Goal: Task Accomplishment & Management: Complete application form

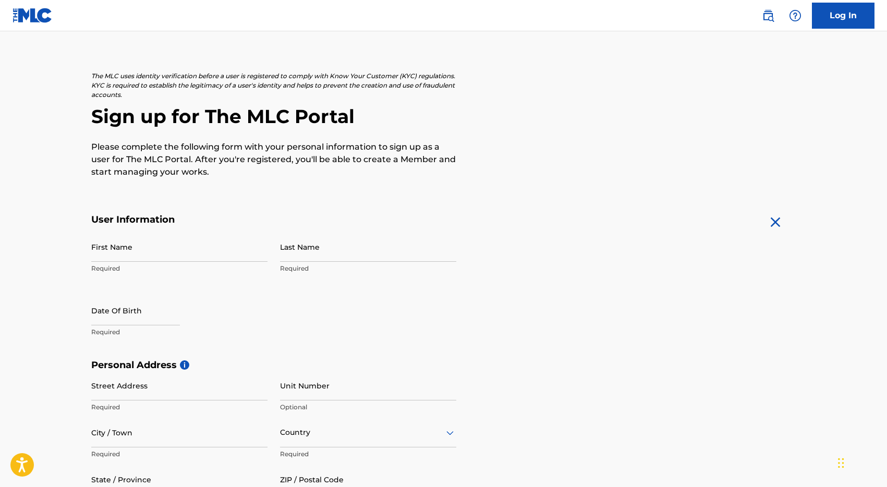
click at [156, 249] on input "First Name" at bounding box center [179, 247] width 176 height 30
type input "[PERSON_NAME]"
type input "[STREET_ADDRESS]"
type input "STE 1622 | Lobby Level Next to Security"
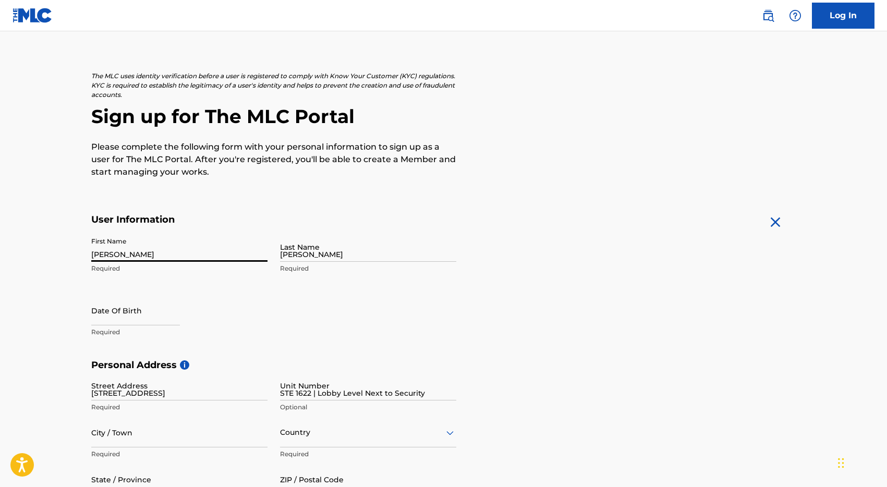
type input "Pearl River"
type input "[GEOGRAPHIC_DATA]"
type input "[US_STATE]"
type input "10965"
type input "1"
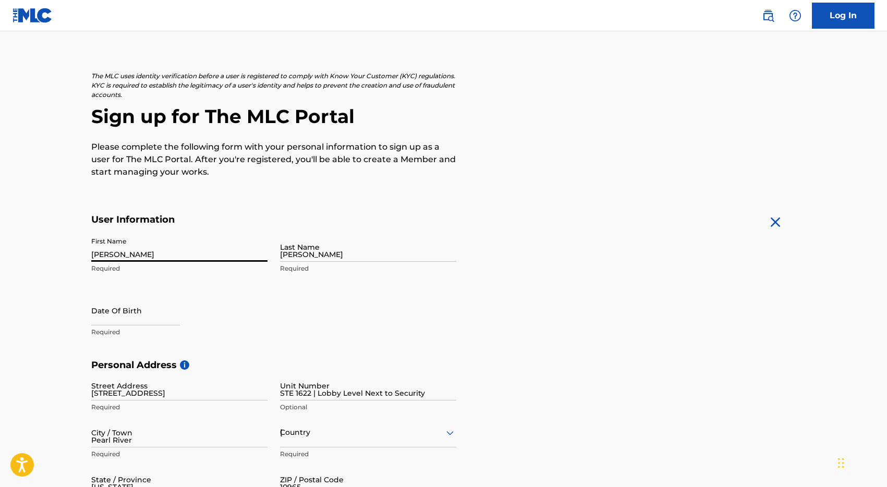
type input "914"
type input "8370242"
type input "[PERSON_NAME][EMAIL_ADDRESS][DOMAIN_NAME]"
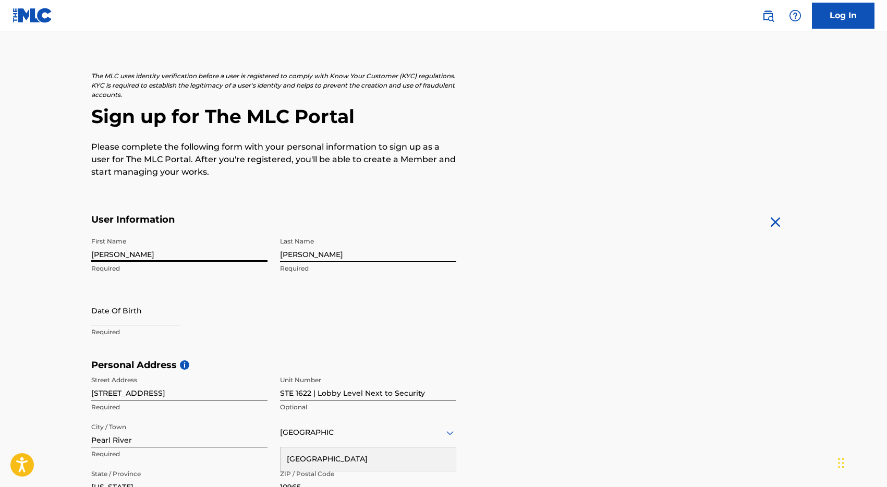
scroll to position [262, 0]
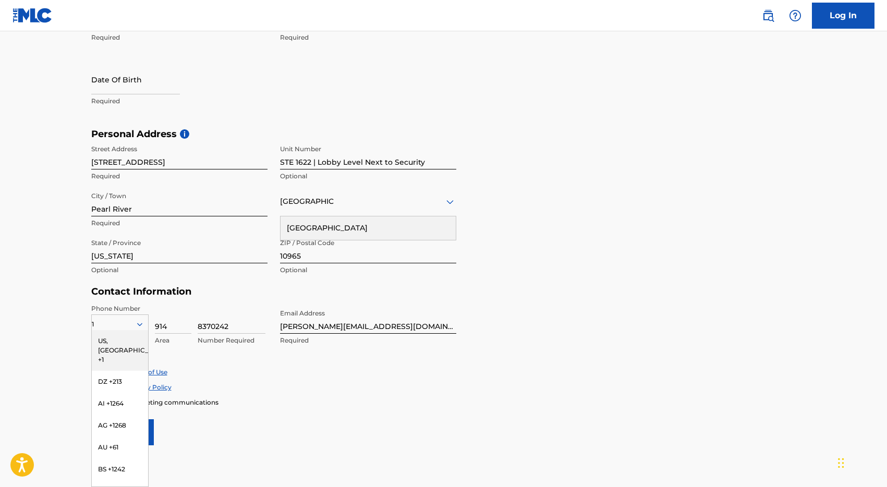
click at [125, 77] on input "text" at bounding box center [135, 80] width 89 height 30
select select "7"
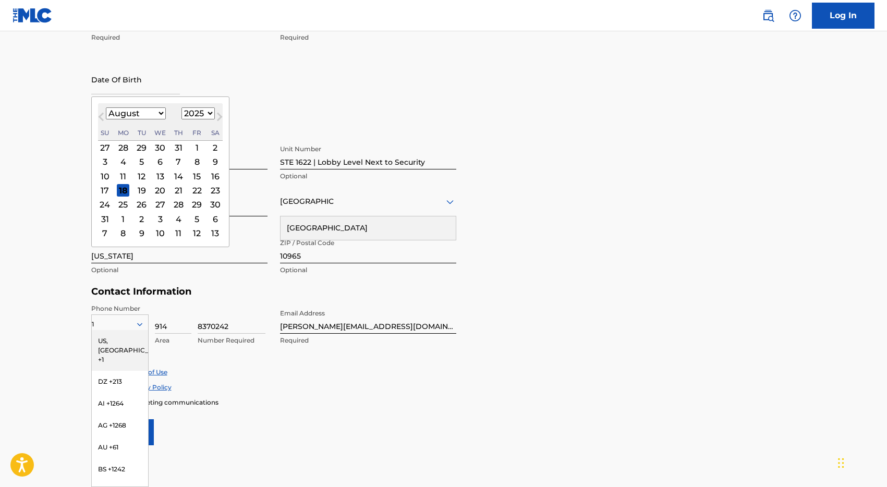
click at [202, 110] on select "1899 1900 1901 1902 1903 1904 1905 1906 1907 1908 1909 1910 1911 1912 1913 1914…" at bounding box center [198, 113] width 33 height 12
select select "1969"
click at [182, 107] on select "1899 1900 1901 1902 1903 1904 1905 1906 1907 1908 1909 1910 1911 1912 1913 1914…" at bounding box center [198, 113] width 33 height 12
click at [136, 112] on select "January February March April May June July August September October November De…" at bounding box center [136, 113] width 60 height 12
select select "5"
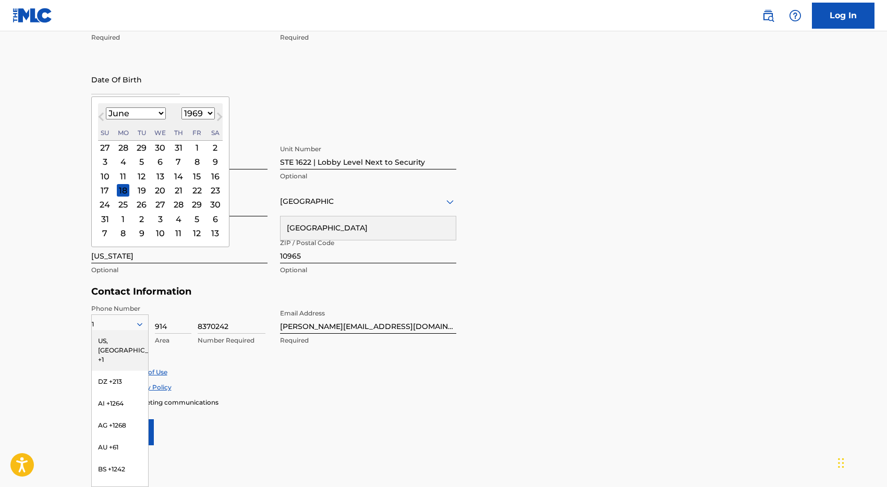
click at [106, 107] on select "January February March April May June July August September October November De…" at bounding box center [136, 113] width 60 height 12
click at [180, 191] on div "26" at bounding box center [178, 190] width 13 height 13
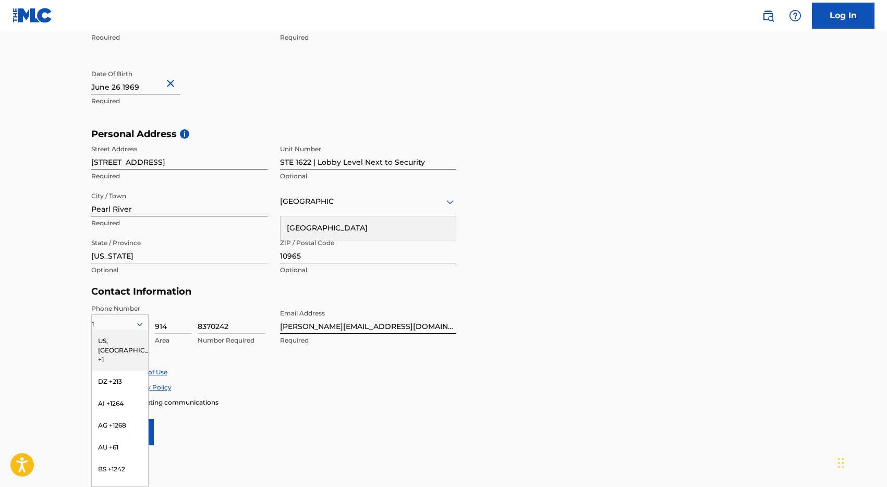
click at [315, 164] on input "STE 1622 | Lobby Level Next to Security" at bounding box center [368, 155] width 176 height 30
drag, startPoint x: 315, startPoint y: 164, endPoint x: 427, endPoint y: 159, distance: 112.3
click at [426, 165] on input "STE 1622 | Lobby Level Next to Security" at bounding box center [368, 155] width 176 height 30
type input "STE 1622"
click at [288, 211] on div "[GEOGRAPHIC_DATA]" at bounding box center [368, 202] width 176 height 30
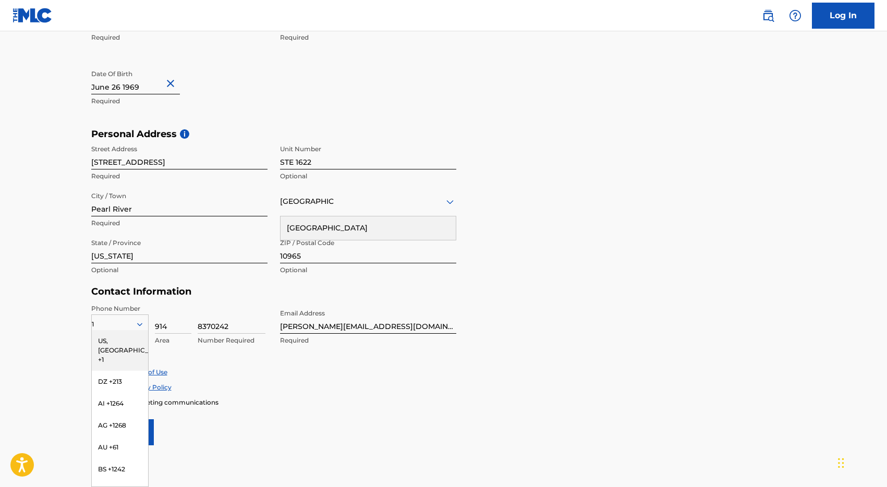
click at [297, 298] on div "Contact Information Phone Number 1 [GEOGRAPHIC_DATA], [GEOGRAPHIC_DATA] +1 DZ +…" at bounding box center [273, 327] width 365 height 82
click at [243, 377] on div "Accept Terms of Use Accept Privacy Policy Enroll in marketing communications" at bounding box center [443, 387] width 705 height 39
click at [123, 338] on div "US, [GEOGRAPHIC_DATA] +1" at bounding box center [120, 350] width 56 height 41
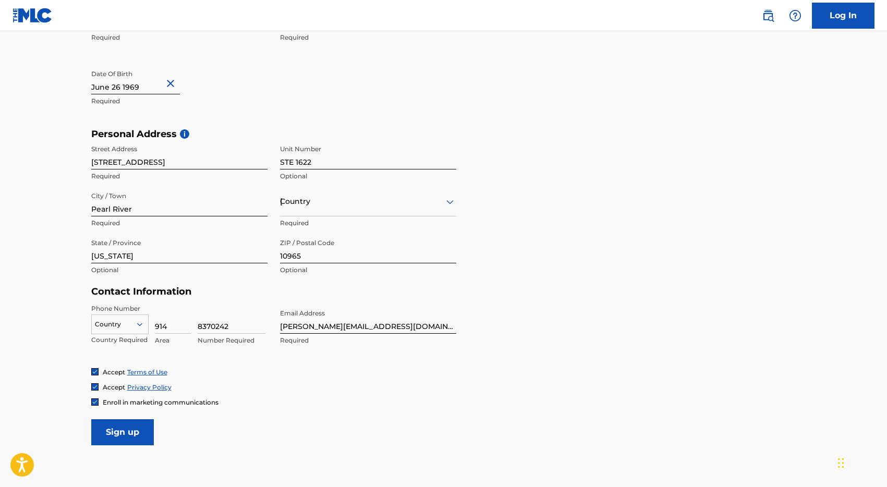
click at [119, 322] on div at bounding box center [120, 324] width 56 height 11
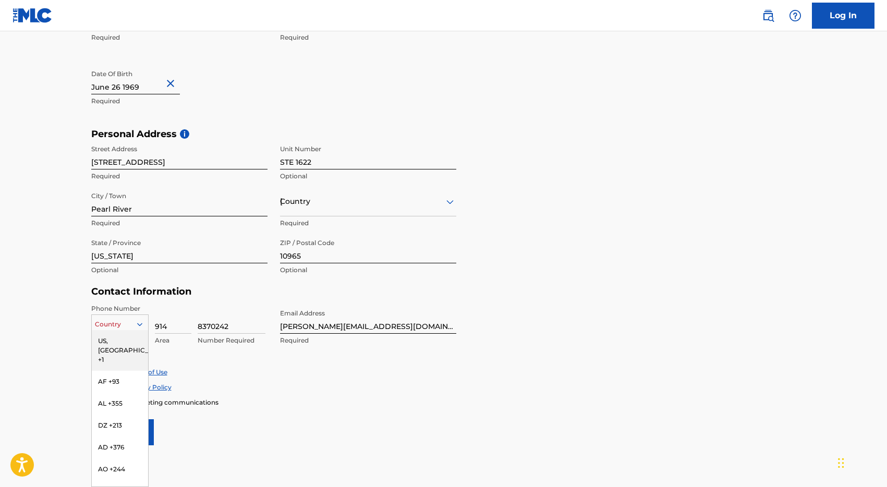
click at [118, 338] on div "US, [GEOGRAPHIC_DATA] +1" at bounding box center [120, 350] width 56 height 41
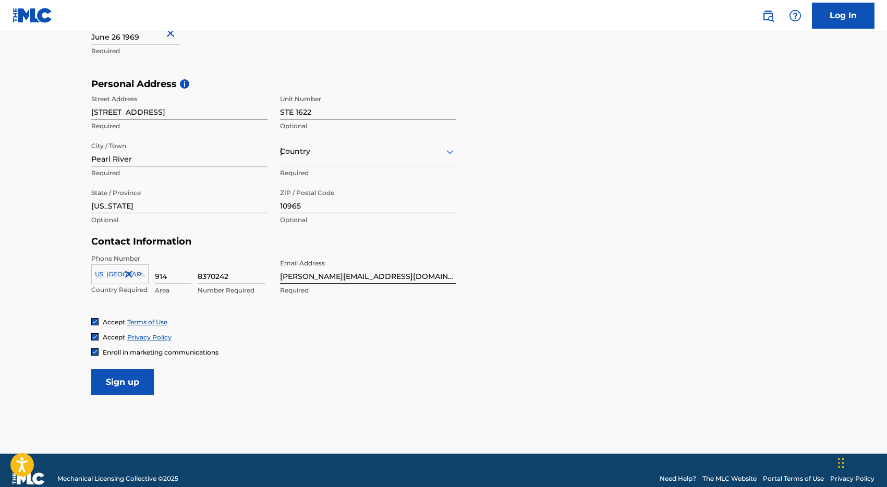
scroll to position [329, 0]
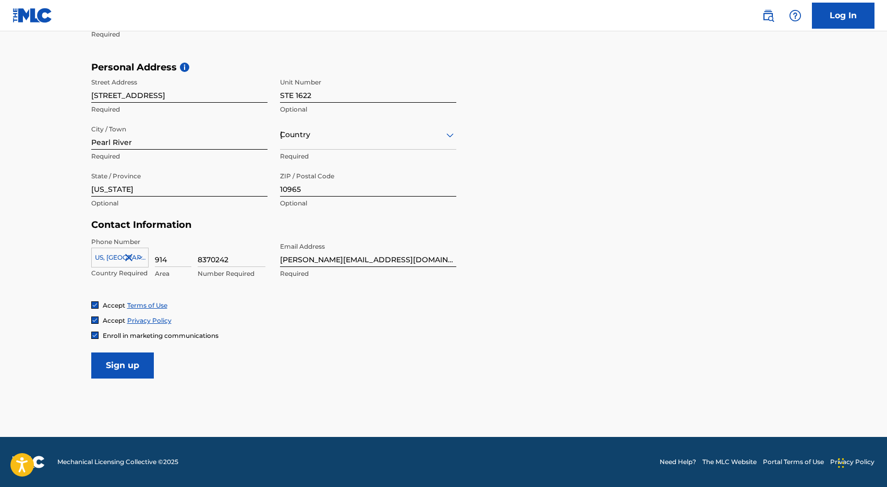
click at [120, 371] on input "Sign up" at bounding box center [122, 366] width 63 height 26
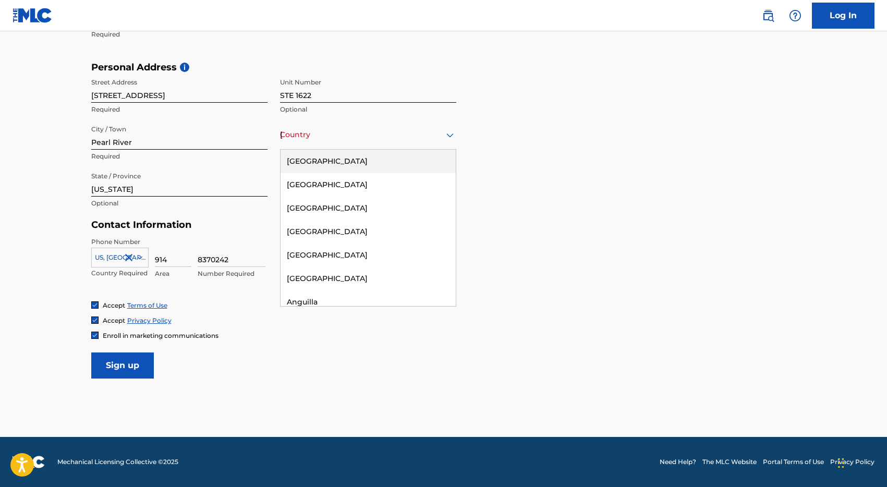
click at [351, 141] on div "Country [GEOGRAPHIC_DATA]" at bounding box center [368, 135] width 176 height 30
click at [343, 153] on div "[GEOGRAPHIC_DATA]" at bounding box center [368, 161] width 175 height 23
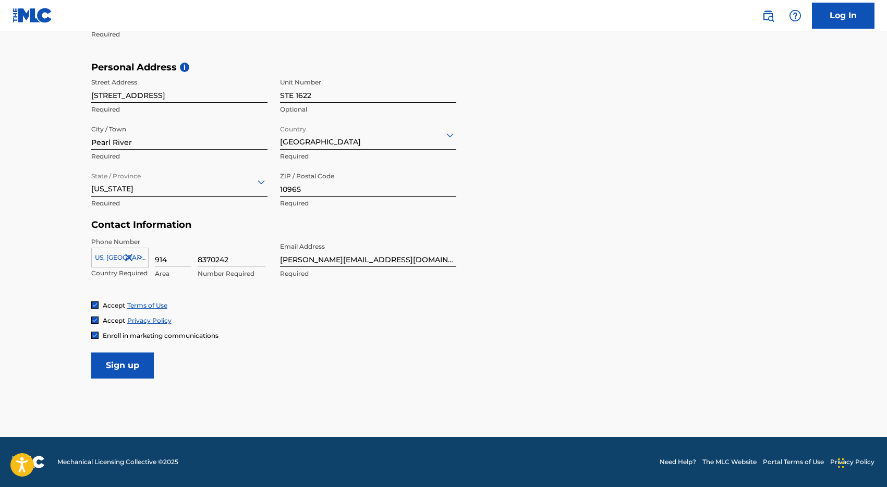
click at [136, 374] on input "Sign up" at bounding box center [122, 366] width 63 height 26
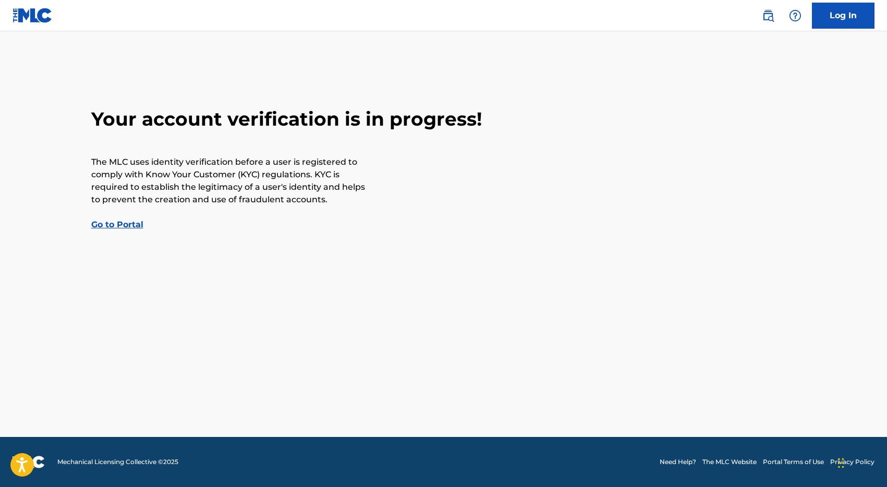
click at [113, 224] on link "Go to Portal" at bounding box center [117, 225] width 52 height 10
click at [117, 227] on link "Go to Portal" at bounding box center [117, 225] width 52 height 10
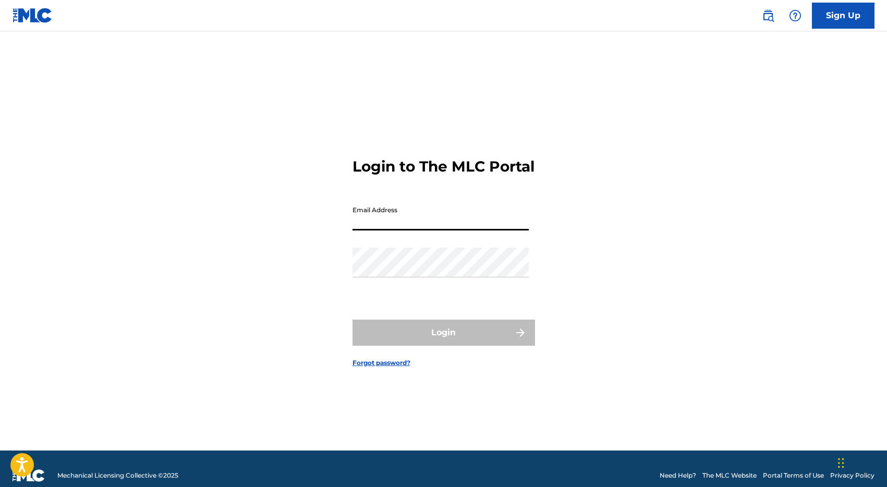
click at [404, 227] on input "Email Address" at bounding box center [441, 216] width 176 height 30
click at [425, 211] on input "Email Address" at bounding box center [441, 216] width 176 height 30
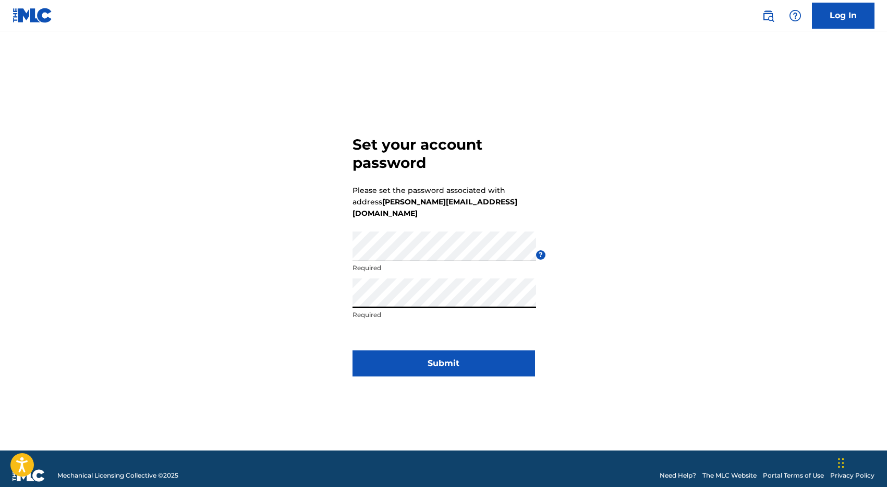
click at [441, 364] on button "Submit" at bounding box center [444, 364] width 183 height 26
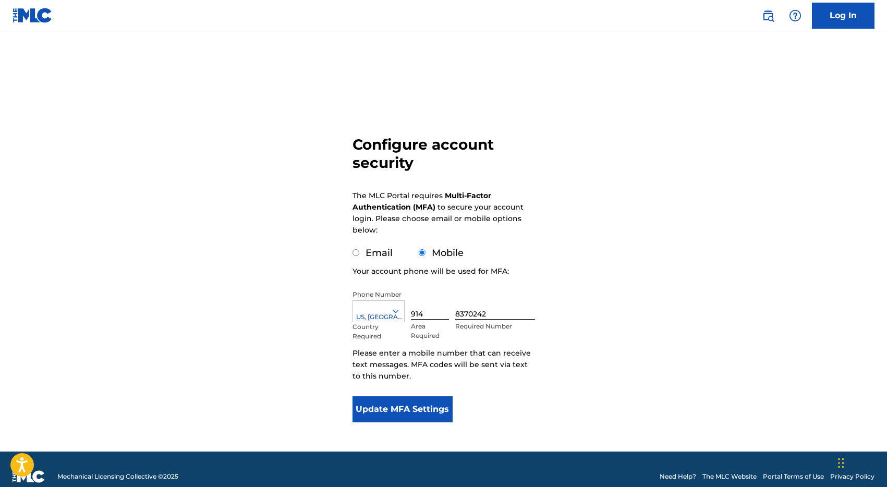
click at [399, 413] on button "Update MFA Settings" at bounding box center [403, 409] width 101 height 26
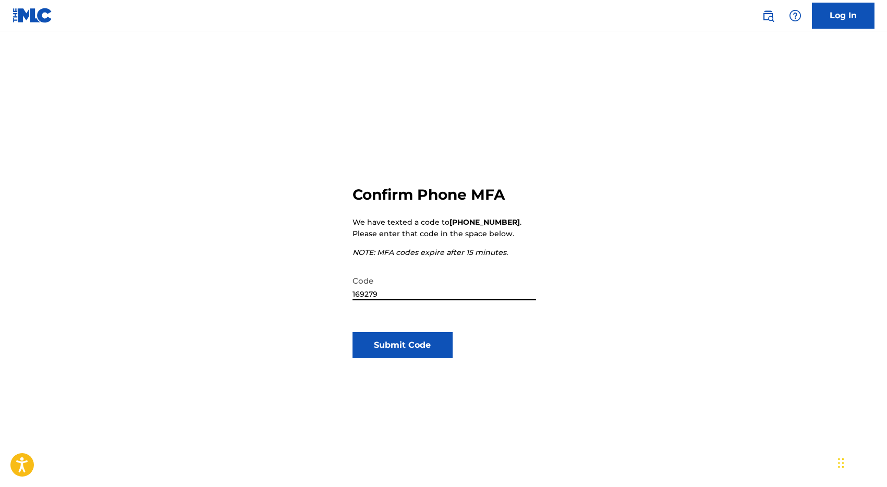
type input "169279"
click at [406, 338] on button "Submit Code" at bounding box center [403, 345] width 101 height 26
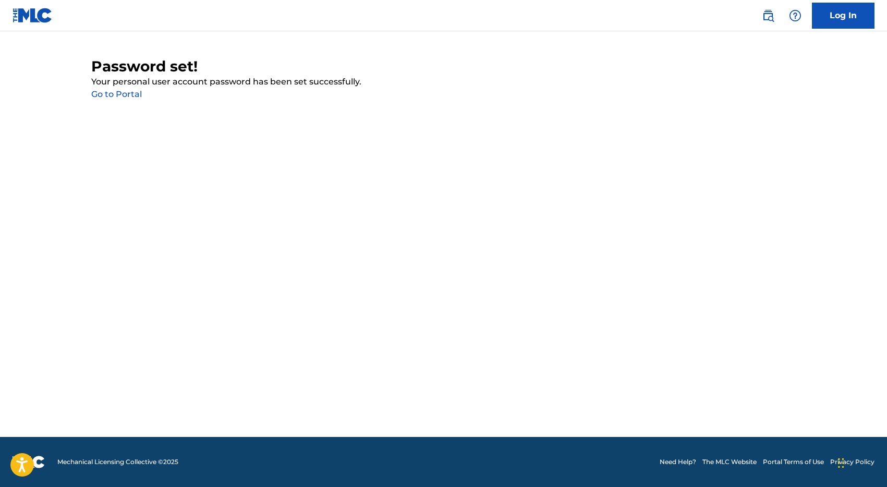
click at [119, 96] on link "Go to Portal" at bounding box center [116, 94] width 51 height 10
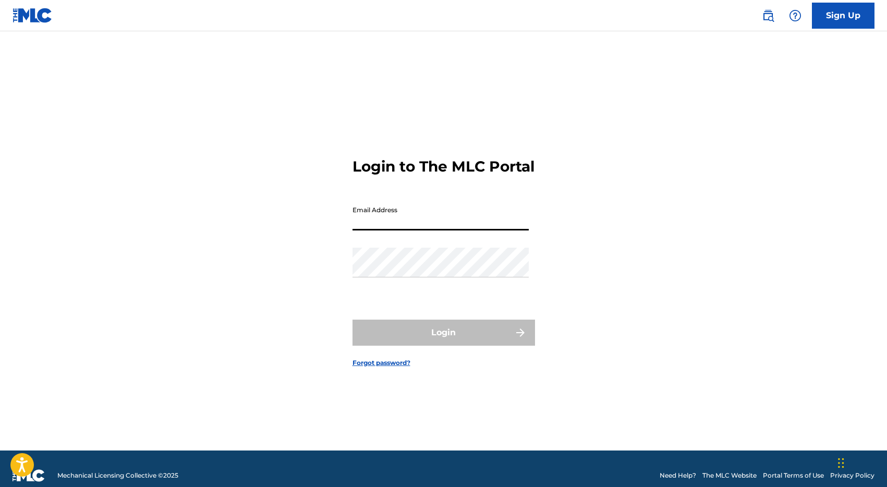
click at [370, 227] on input "Email Address" at bounding box center [441, 216] width 176 height 30
type input "[PERSON_NAME][EMAIL_ADDRESS][DOMAIN_NAME]"
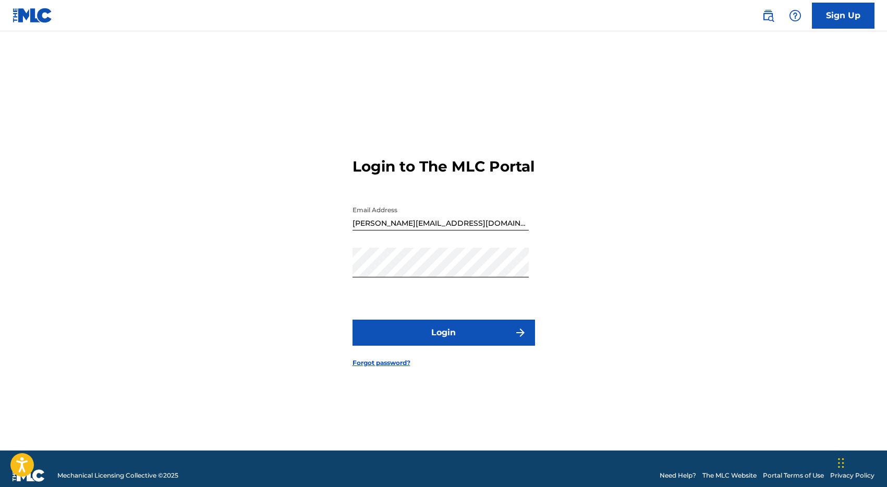
click at [428, 345] on button "Login" at bounding box center [444, 333] width 183 height 26
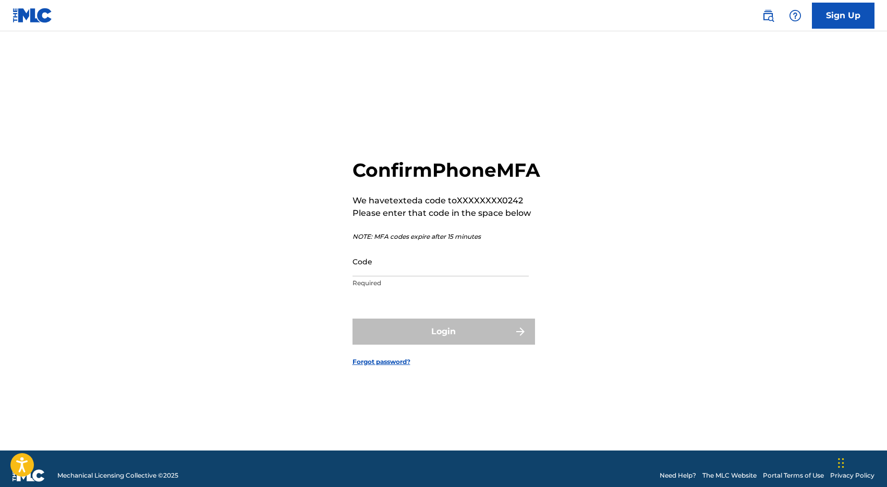
click at [423, 273] on input "Code" at bounding box center [441, 262] width 176 height 30
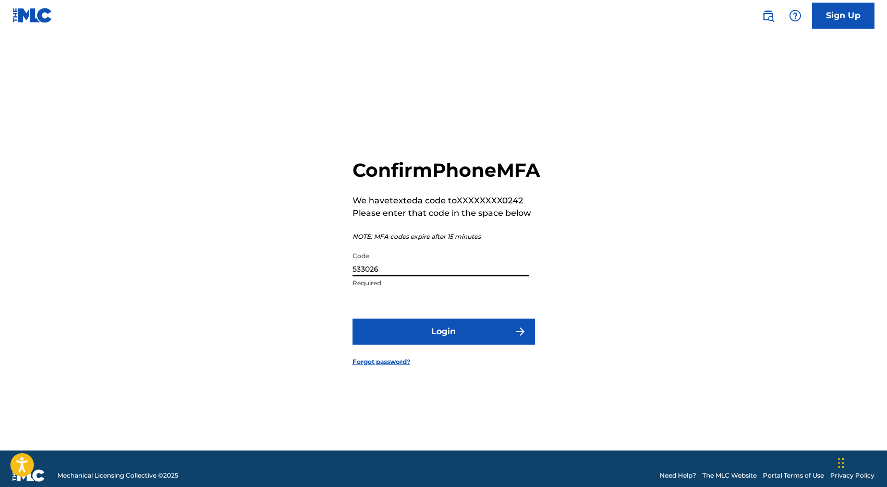
type input "533026"
click at [447, 345] on button "Login" at bounding box center [444, 332] width 183 height 26
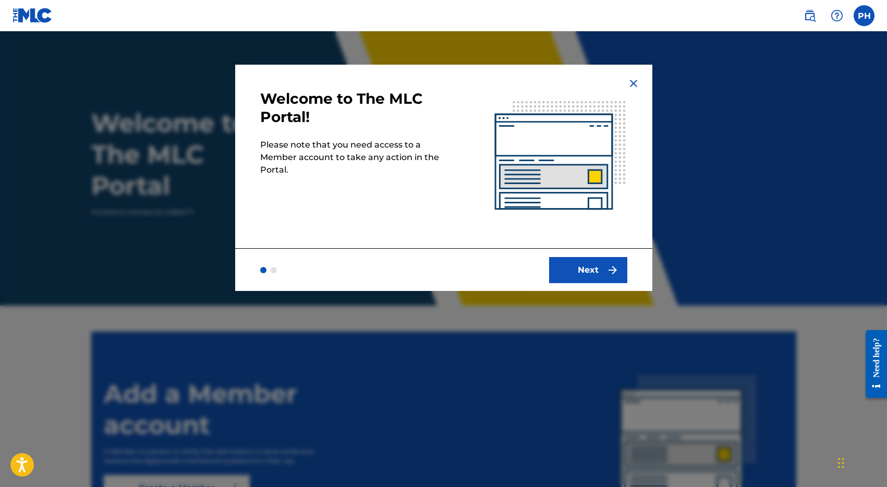
click at [588, 275] on button "Next" at bounding box center [588, 270] width 78 height 26
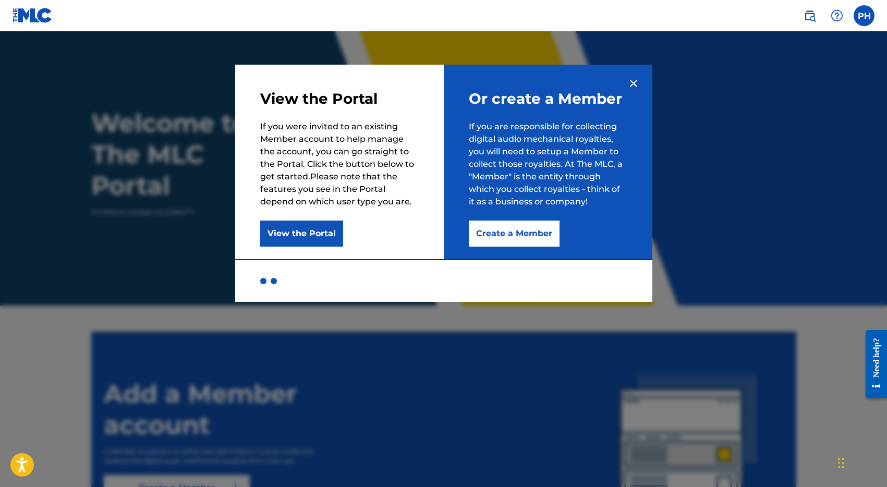
click at [510, 233] on button "Create a Member" at bounding box center [514, 234] width 91 height 26
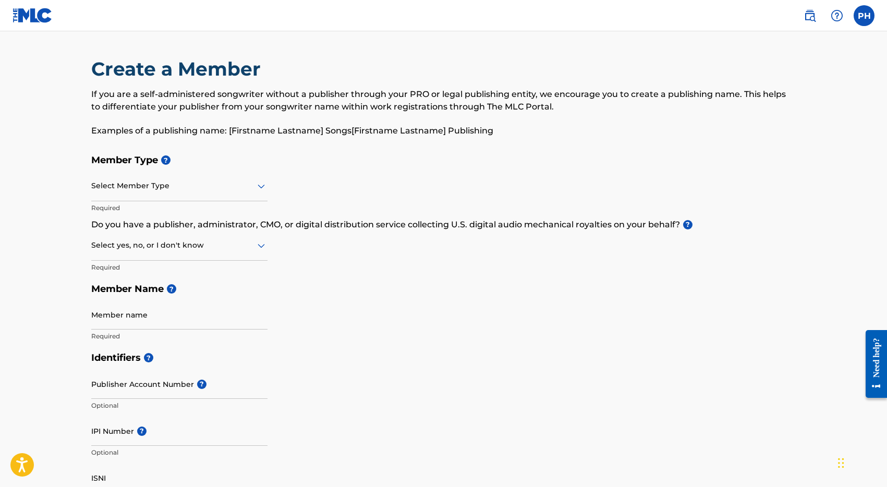
click at [233, 190] on div at bounding box center [179, 185] width 176 height 13
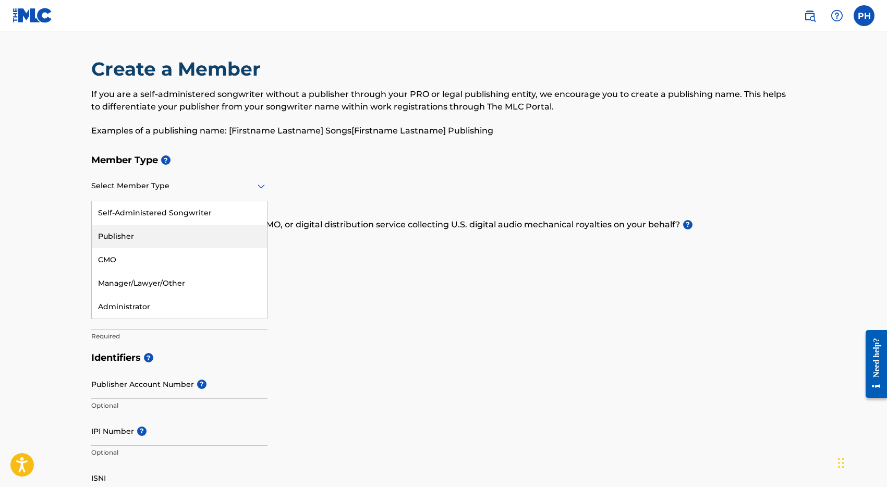
click at [178, 231] on div "Publisher" at bounding box center [179, 236] width 175 height 23
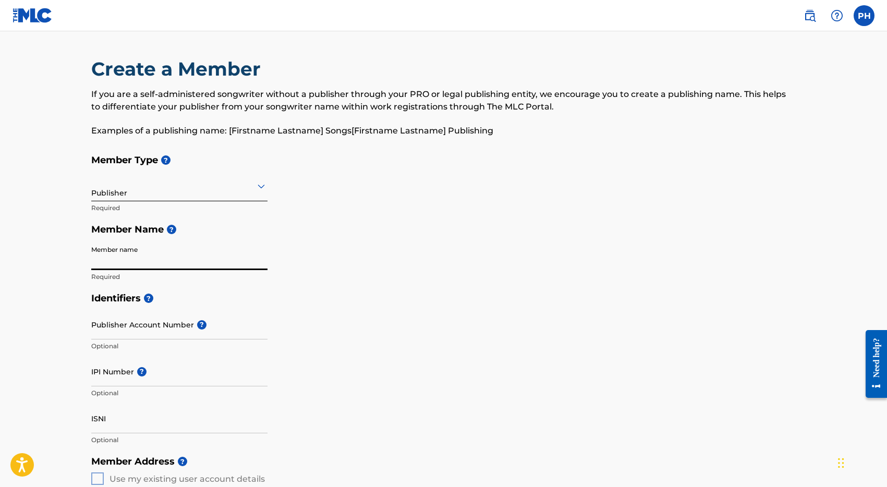
click at [162, 258] on input "Member name" at bounding box center [179, 256] width 176 height 30
click at [160, 256] on input "Member name" at bounding box center [179, 256] width 176 height 30
type input "Patrick Heaphy"
type input "[STREET_ADDRESS]"
type input "STE 1622 | Lobby Level Next to Security"
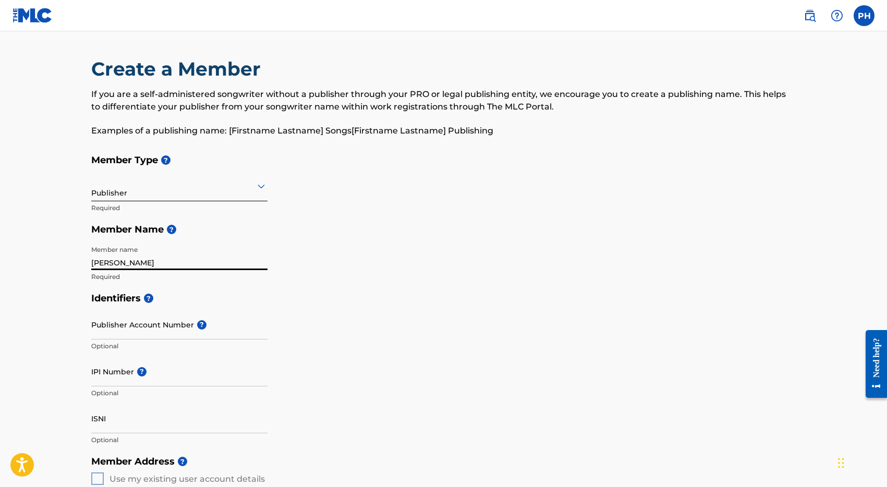
click at [174, 323] on input "Publisher Account Number ?" at bounding box center [179, 325] width 176 height 30
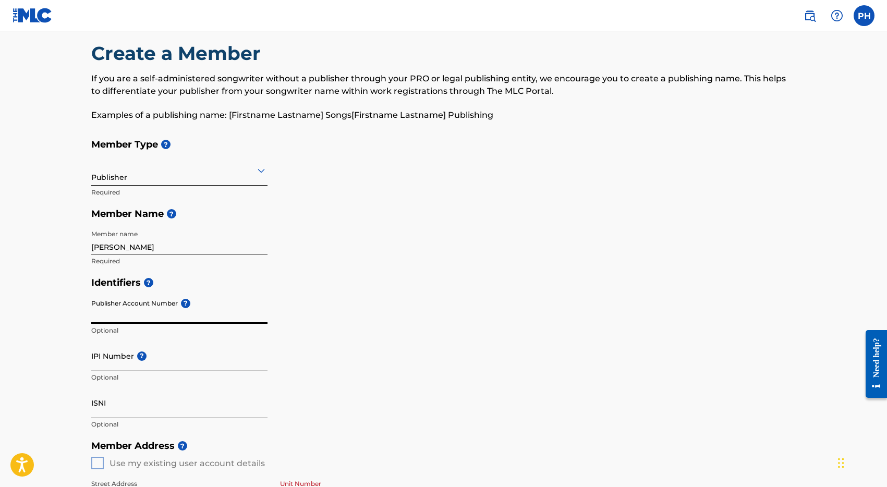
scroll to position [9, 0]
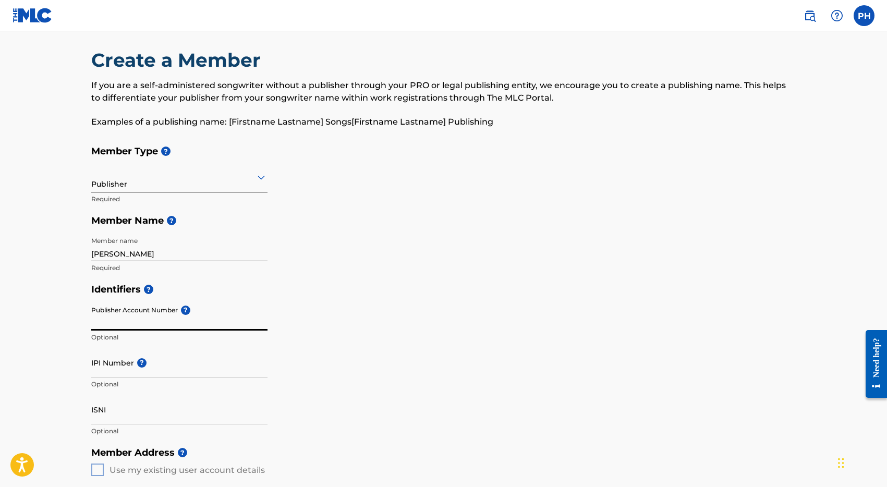
click at [865, 13] on label at bounding box center [864, 15] width 21 height 21
click at [864, 16] on input "PH Patrick Heaphy patrick@lcm247.com Notification Preferences Profile Log out" at bounding box center [864, 16] width 0 height 0
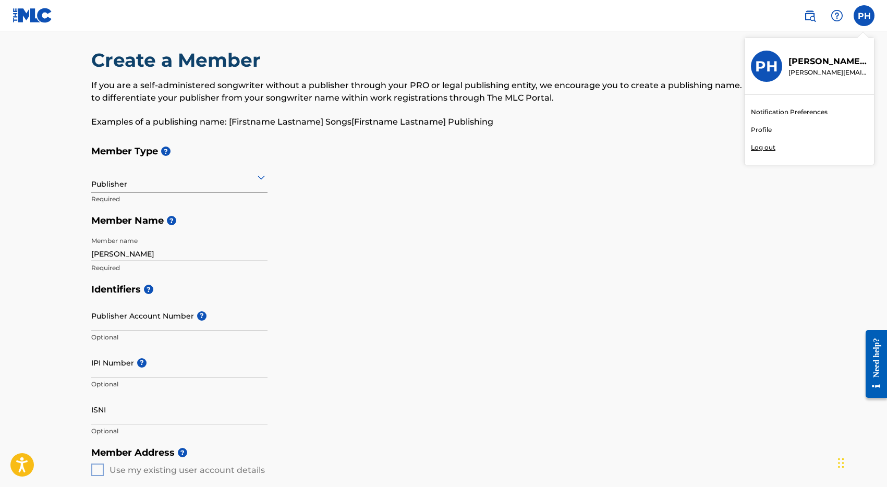
click at [764, 130] on link "Profile" at bounding box center [761, 129] width 21 height 9
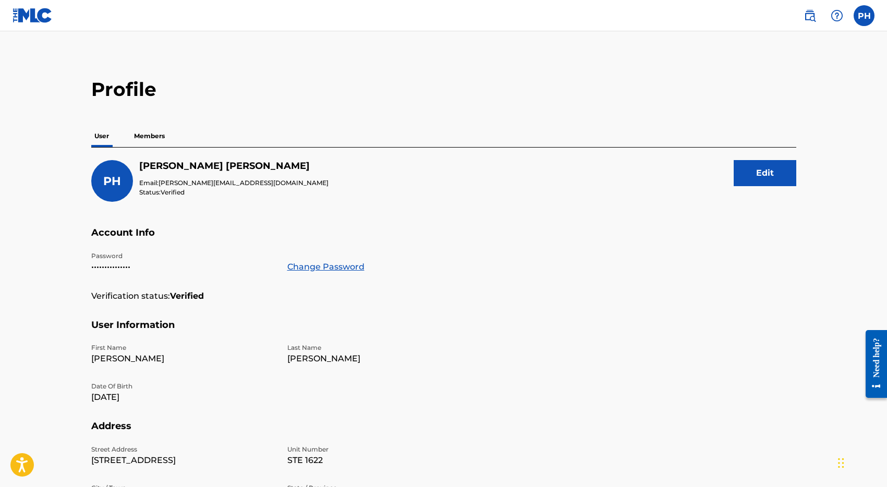
scroll to position [5, 0]
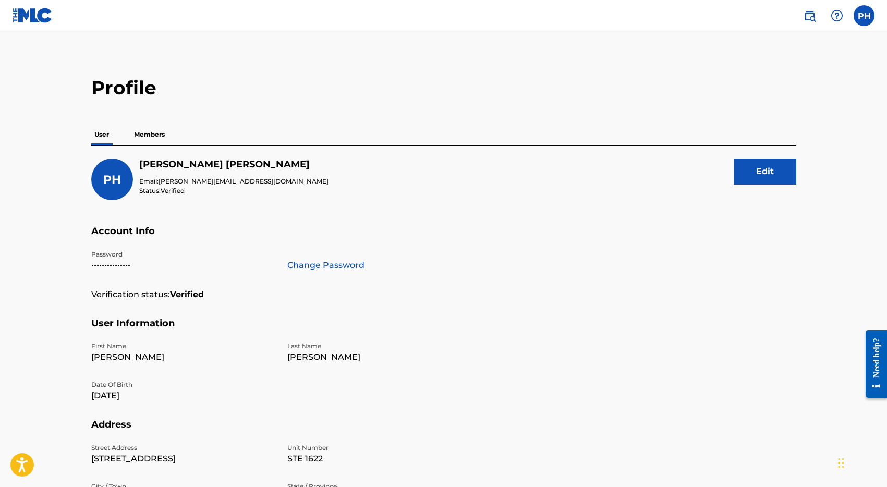
click at [157, 140] on p "Members" at bounding box center [149, 135] width 37 height 22
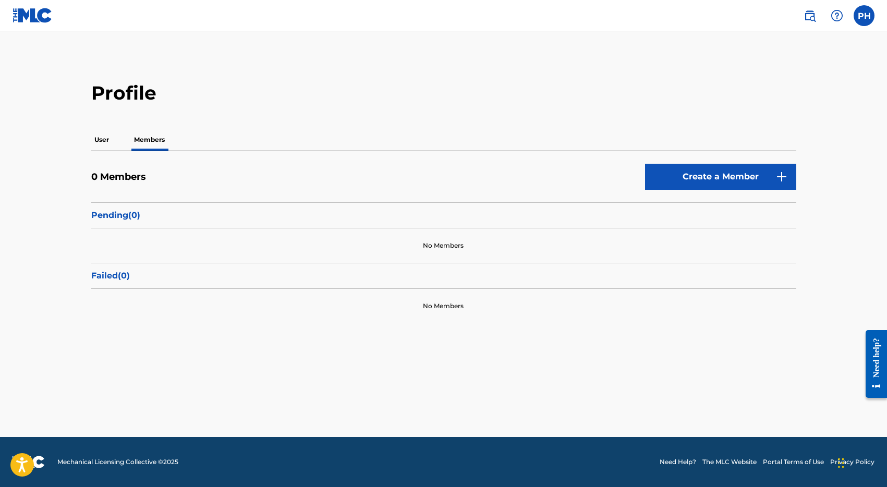
click at [98, 138] on p "User" at bounding box center [101, 140] width 21 height 22
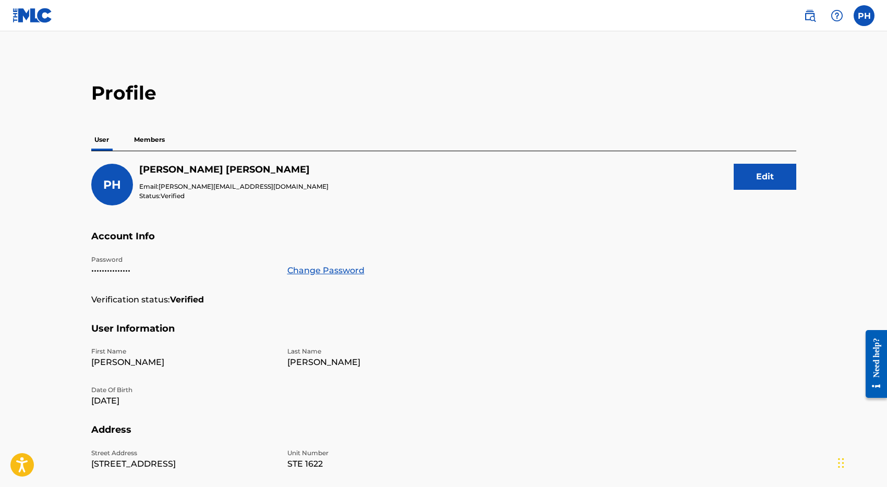
click at [144, 147] on p "Members" at bounding box center [149, 140] width 37 height 22
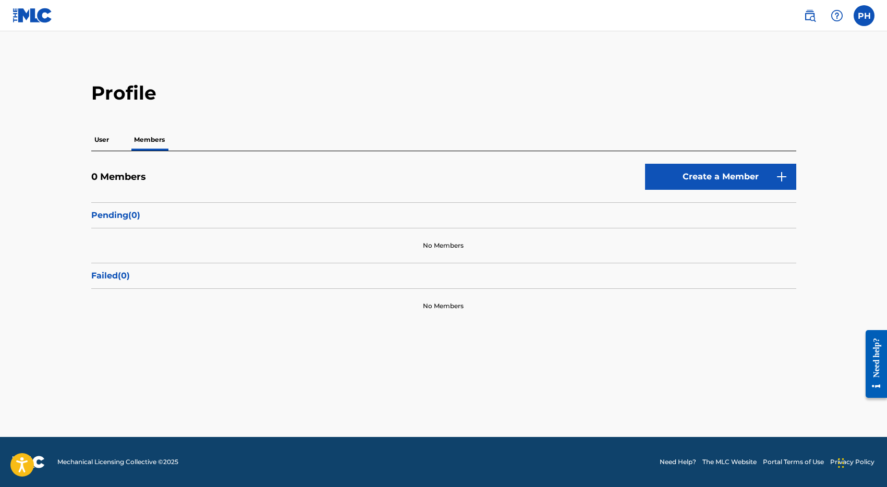
click at [867, 16] on label at bounding box center [864, 15] width 21 height 21
click at [864, 16] on input "PH Patrick Heaphy patrick@lcm247.com Notification Preferences Profile Log out" at bounding box center [864, 16] width 0 height 0
click at [738, 178] on link "Create a Member" at bounding box center [720, 177] width 151 height 26
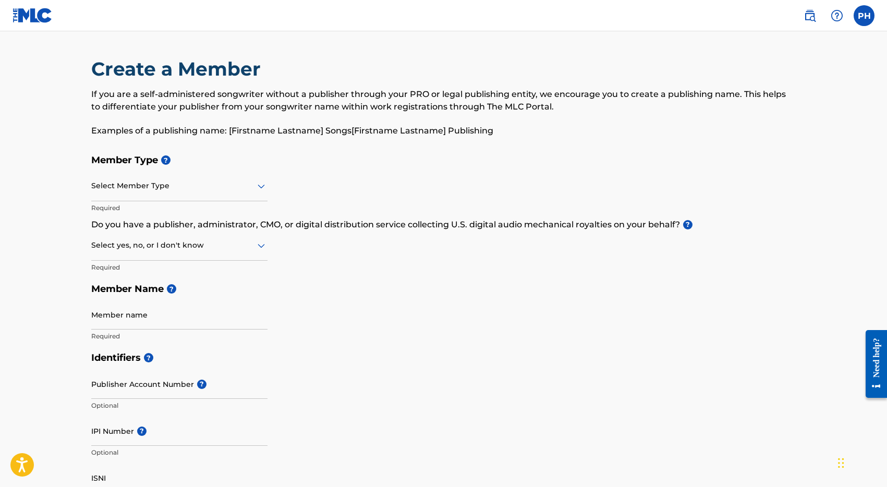
click at [206, 201] on div "Select Member Type Required" at bounding box center [179, 195] width 176 height 47
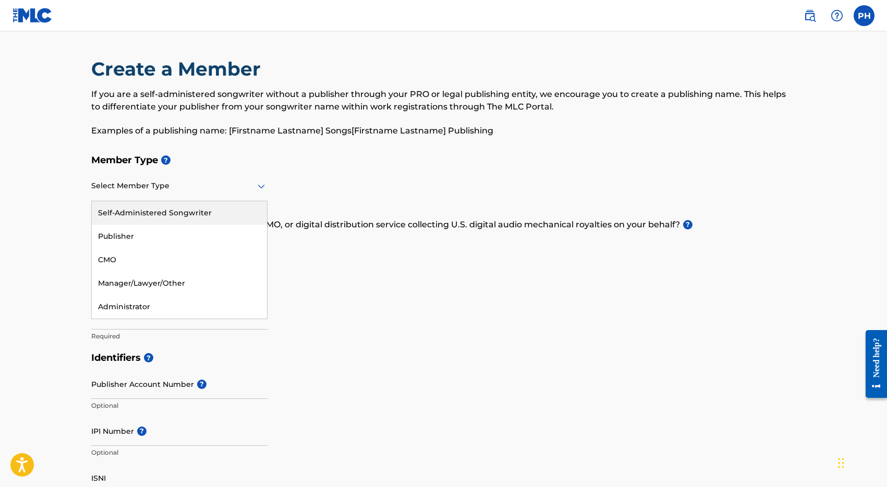
click at [212, 189] on div at bounding box center [179, 185] width 176 height 13
click at [170, 241] on div "Publisher" at bounding box center [179, 236] width 175 height 23
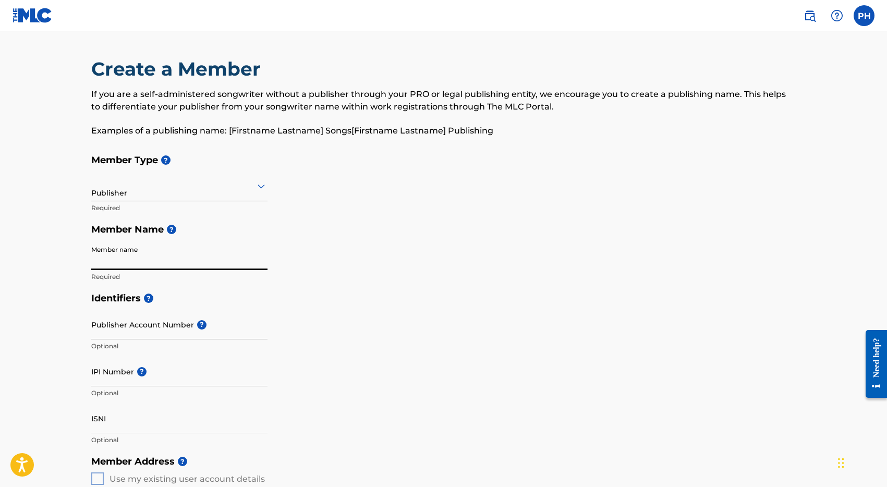
click at [152, 260] on input "Member name" at bounding box center [179, 256] width 176 height 30
type input "LCM247 Music"
click at [136, 317] on input "Publisher Account Number ?" at bounding box center [179, 325] width 176 height 30
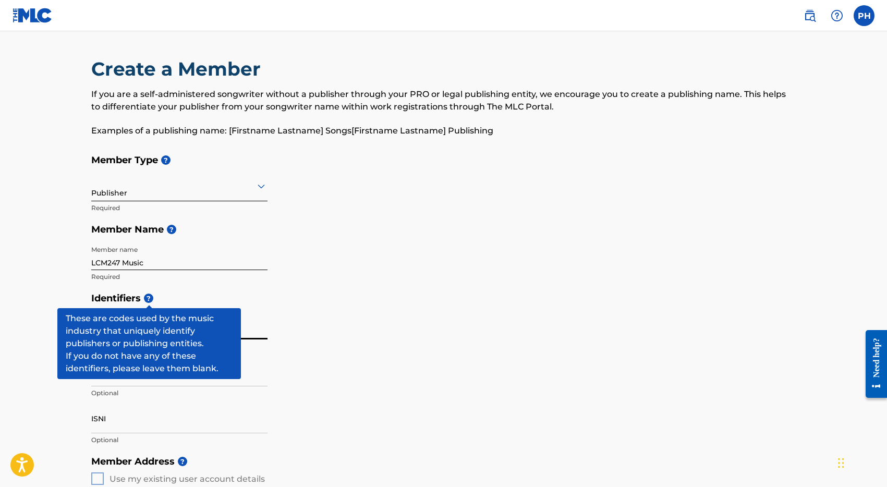
click at [148, 294] on span "?" at bounding box center [148, 298] width 9 height 9
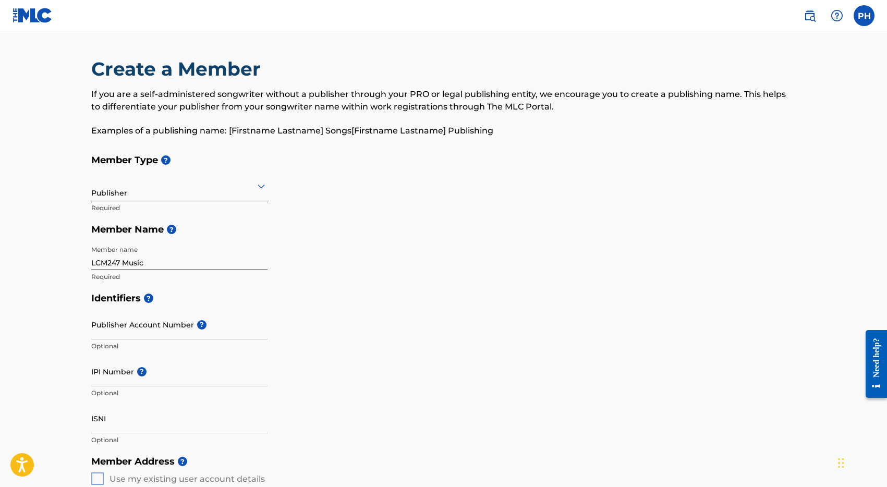
click at [206, 282] on div "Member name LCM247 Music Required" at bounding box center [179, 264] width 176 height 47
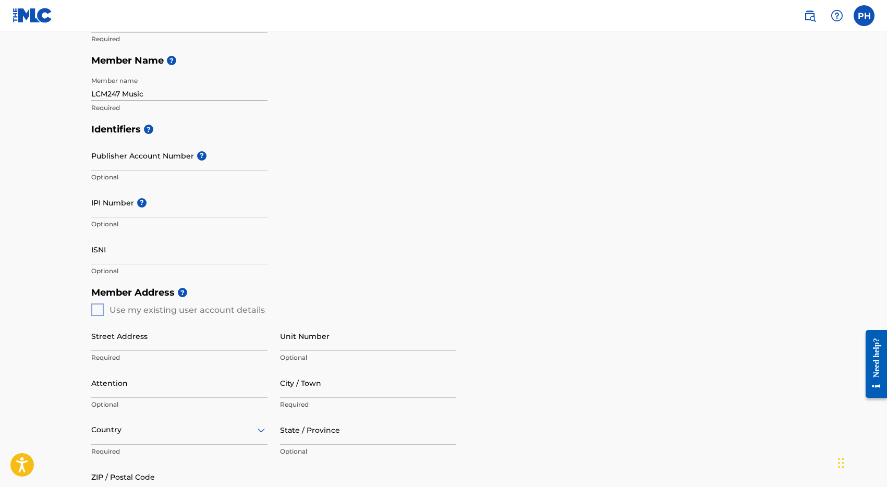
scroll to position [184, 0]
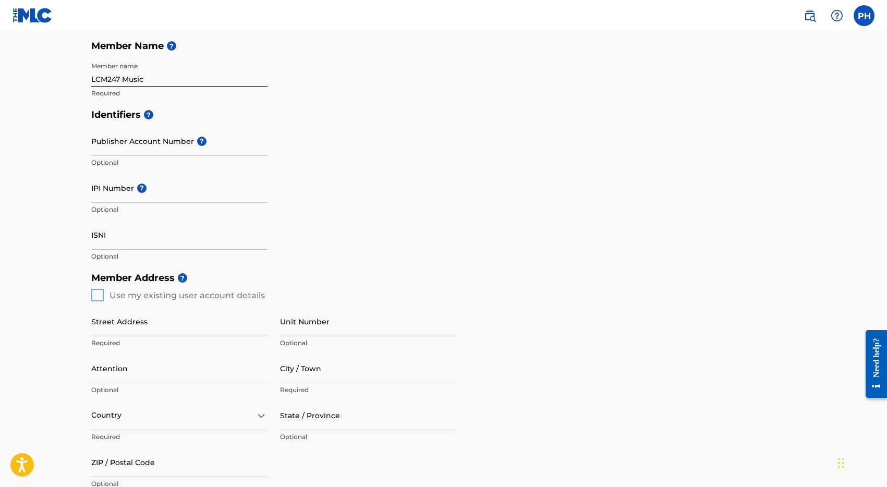
click at [94, 305] on div "Street Address Required Unit Number Optional Attention Optional City / Town Req…" at bounding box center [273, 401] width 365 height 198
click at [94, 299] on div "Member Address ? Use my existing user account details Street Address Required U…" at bounding box center [443, 386] width 705 height 238
click at [101, 293] on div "Member Address ? Use my existing user account details Street Address Required U…" at bounding box center [443, 386] width 705 height 238
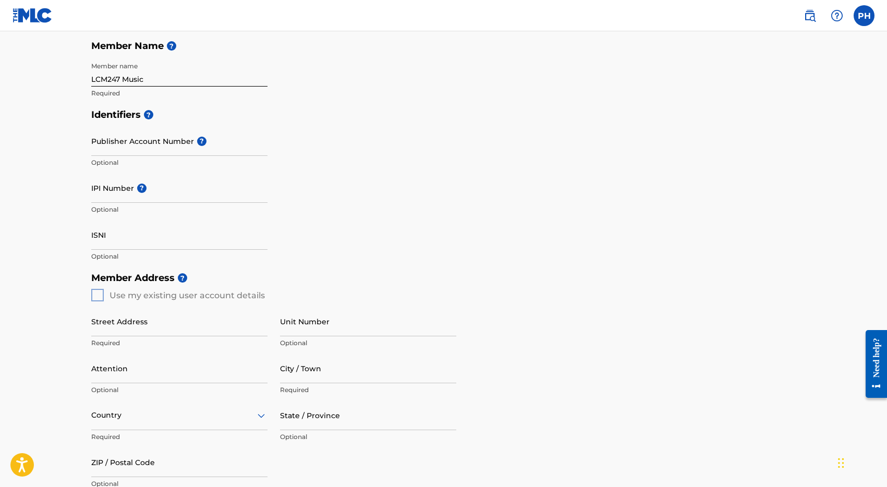
click at [133, 293] on div "Member Address ? Use my existing user account details Street Address Required U…" at bounding box center [443, 386] width 705 height 238
click at [98, 292] on div "Member Address ? Use my existing user account details Street Address Required U…" at bounding box center [443, 386] width 705 height 238
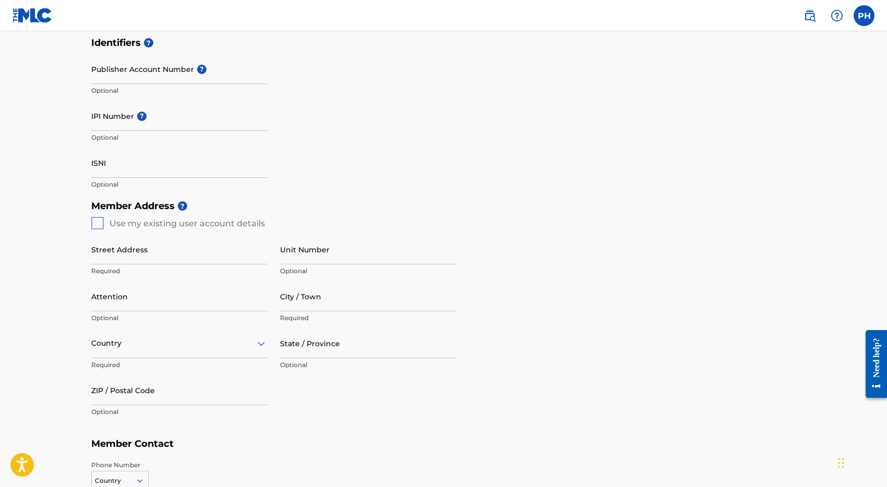
scroll to position [261, 0]
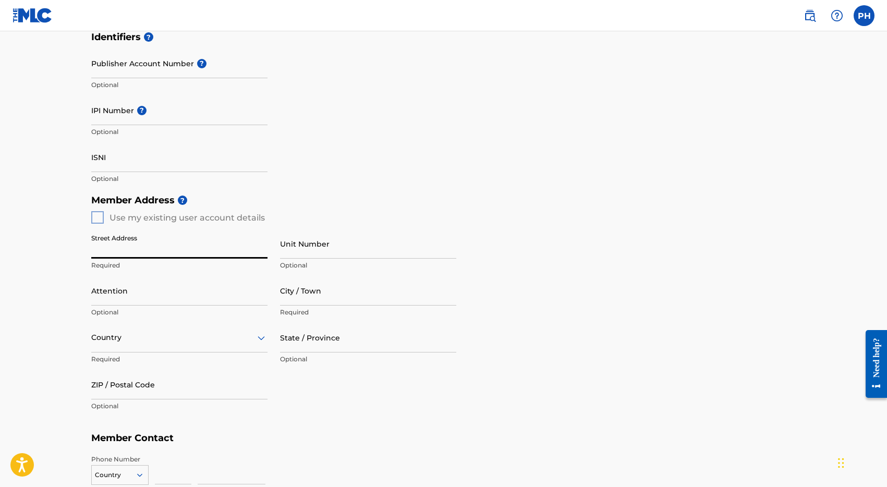
click at [141, 250] on input "Street Address" at bounding box center [179, 244] width 176 height 30
type input "[STREET_ADDRESS]"
type input "STE 1622 | Lobby Level Next to Security"
click at [134, 309] on p "Optional" at bounding box center [179, 312] width 176 height 9
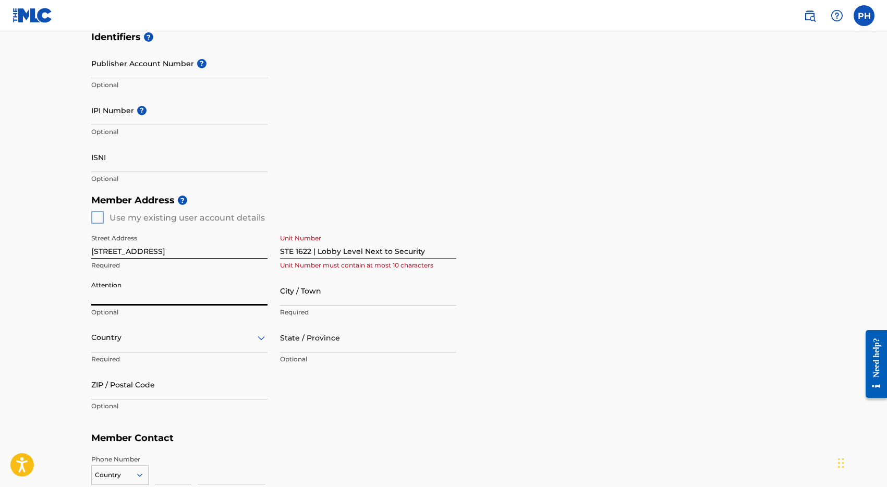
click at [137, 296] on input "Attention" at bounding box center [179, 291] width 176 height 30
type input "Patrick Heaphy"
type input "Pearl River"
type input "[GEOGRAPHIC_DATA]"
type input "[US_STATE]"
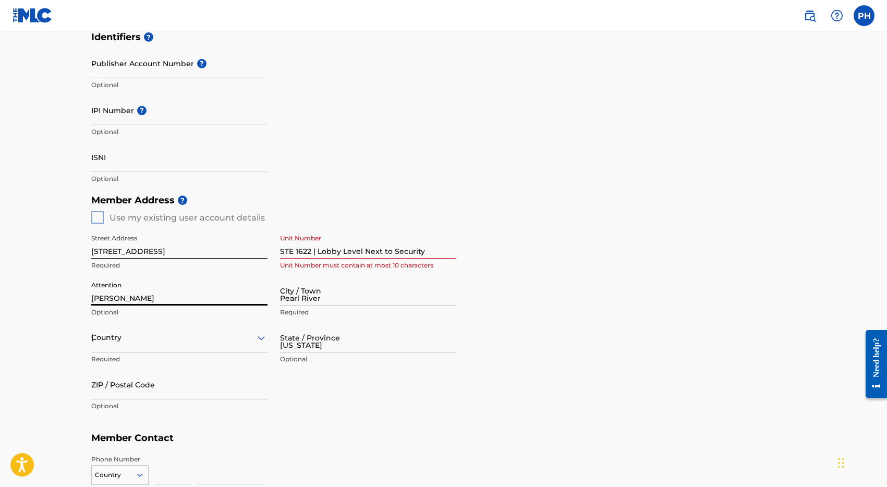
type input "10965"
type input "1"
type input "914"
type input "8370242"
type input "[PERSON_NAME][EMAIL_ADDRESS][DOMAIN_NAME]"
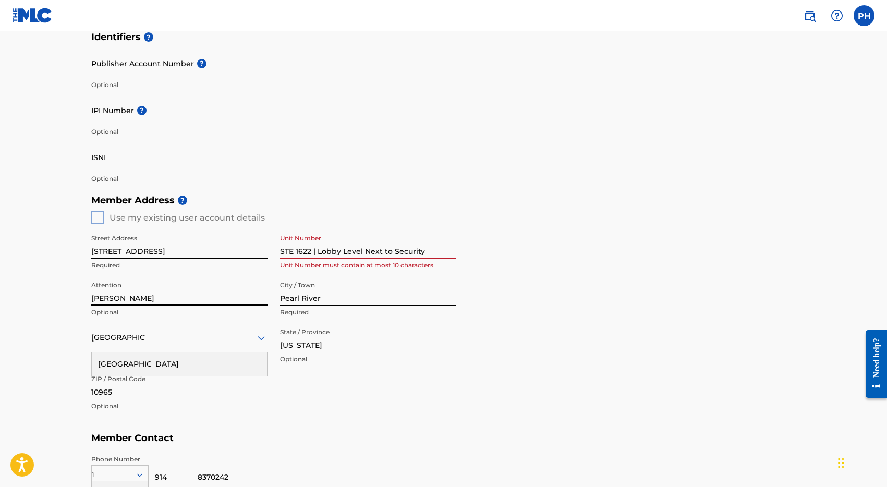
scroll to position [412, 0]
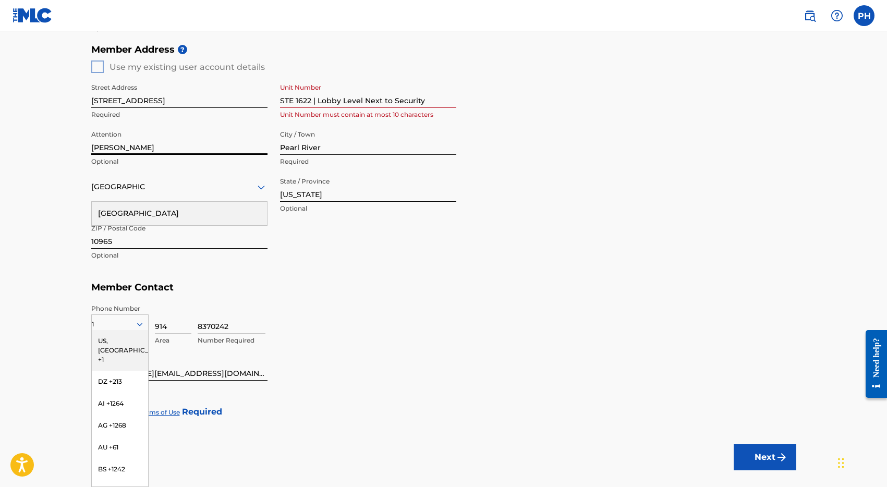
click at [298, 294] on h5 "Member Contact" at bounding box center [443, 288] width 705 height 22
click at [318, 100] on input "STE 1622 | Lobby Level Next to Security" at bounding box center [368, 93] width 176 height 30
drag, startPoint x: 314, startPoint y: 100, endPoint x: 469, endPoint y: 99, distance: 155.5
click at [468, 100] on div "Member Address ? Use my existing user account details Street Address 2 Blue Hil…" at bounding box center [443, 158] width 705 height 238
type input "STE 1622"
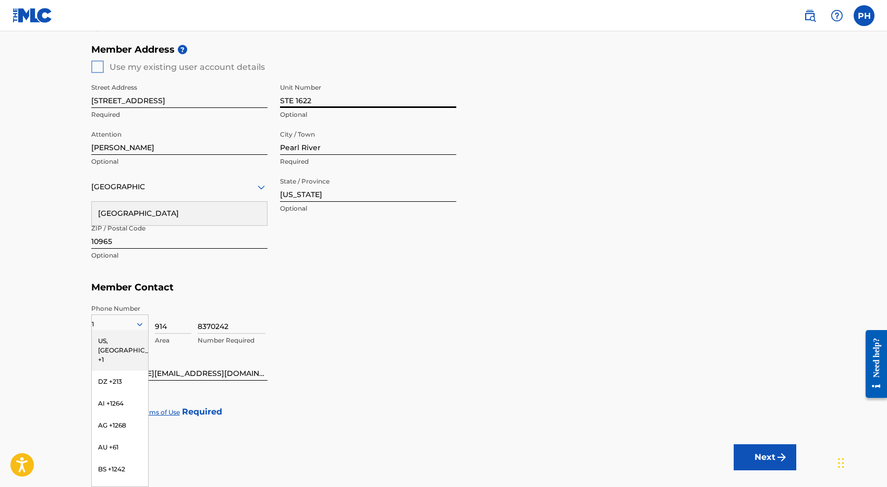
click at [734, 444] on button "Next" at bounding box center [765, 457] width 63 height 26
click at [282, 299] on div "Phone Number 1 US, CA +1 DZ +213 AI +1264 AG +1268 AU +61 BS +1242 BB +1246 BZ …" at bounding box center [443, 325] width 705 height 52
click at [156, 181] on div at bounding box center [179, 187] width 176 height 13
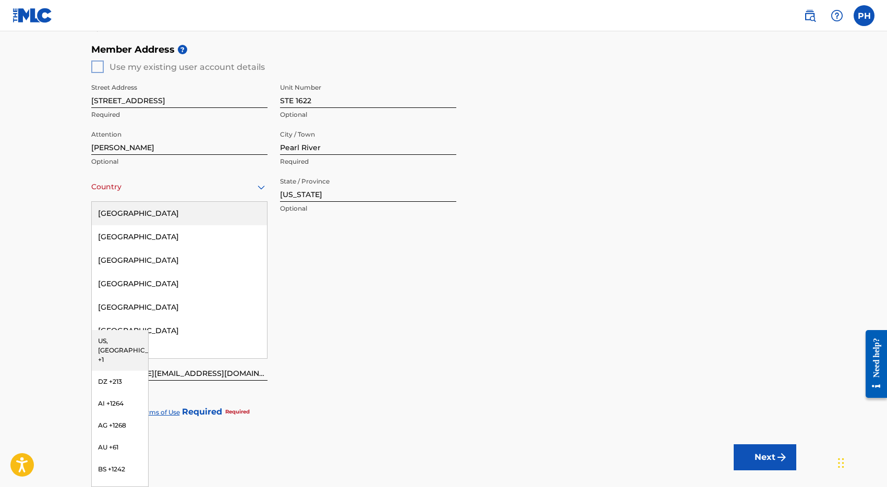
click at [144, 211] on div "[GEOGRAPHIC_DATA]" at bounding box center [179, 213] width 175 height 23
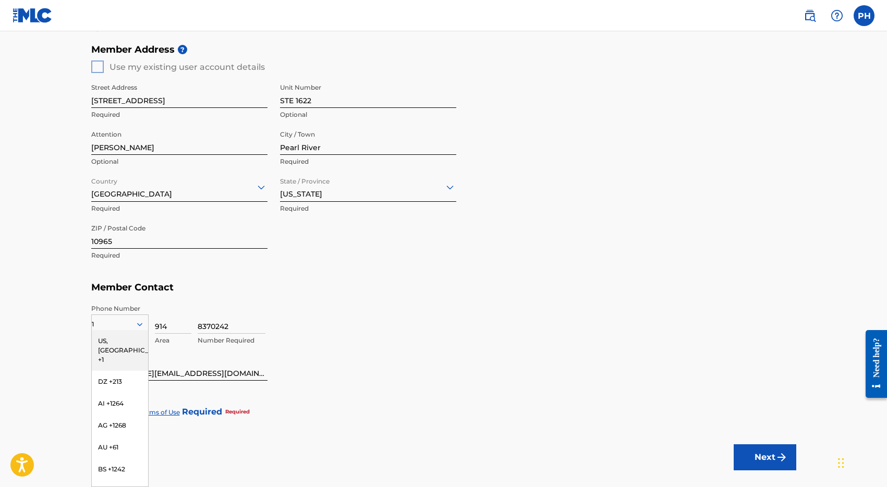
scroll to position [472, 0]
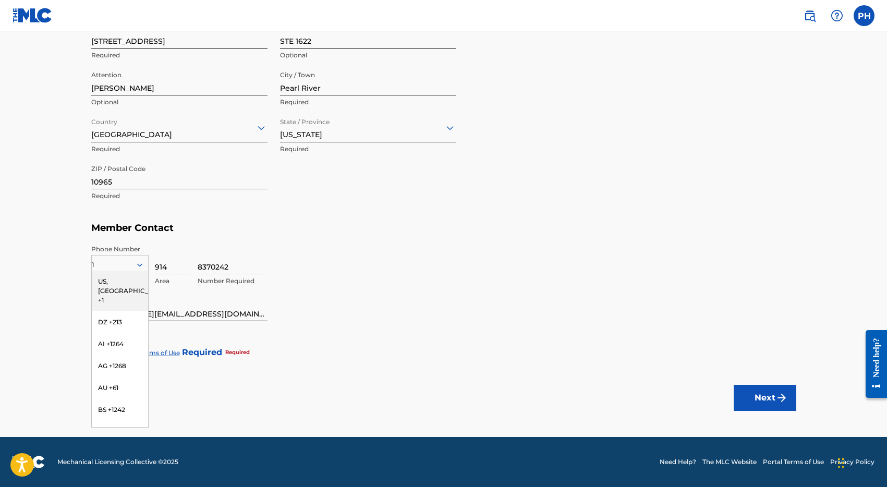
click at [115, 283] on div "US, [GEOGRAPHIC_DATA] +1" at bounding box center [120, 291] width 56 height 41
click at [102, 351] on div at bounding box center [97, 352] width 13 height 13
click at [775, 393] on button "Next" at bounding box center [765, 398] width 63 height 26
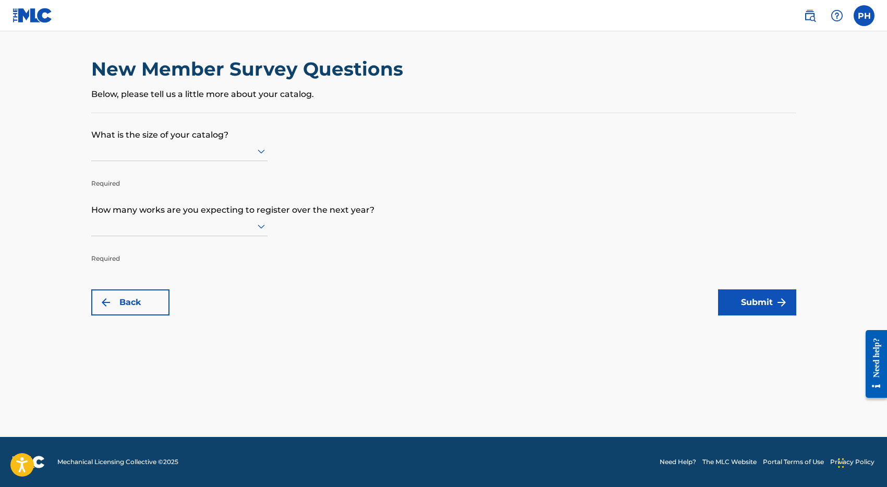
click at [238, 140] on p "What is the size of your catalog?" at bounding box center [443, 127] width 705 height 28
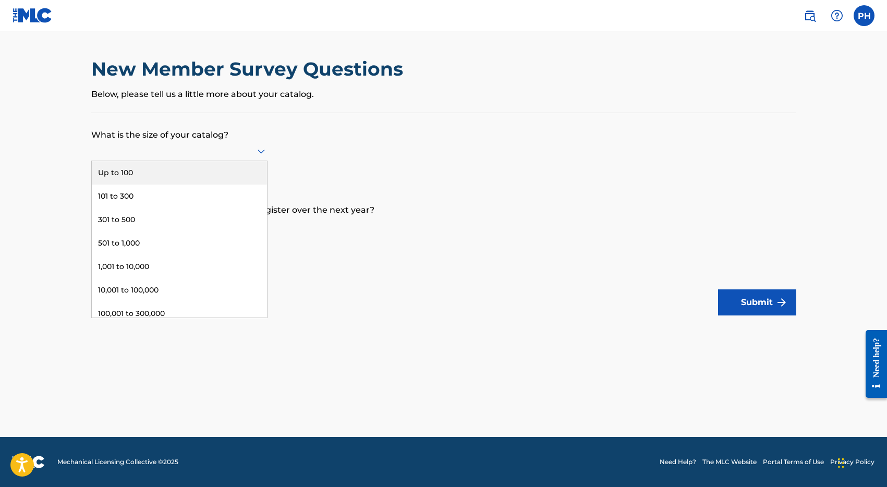
click at [257, 143] on div at bounding box center [179, 151] width 176 height 20
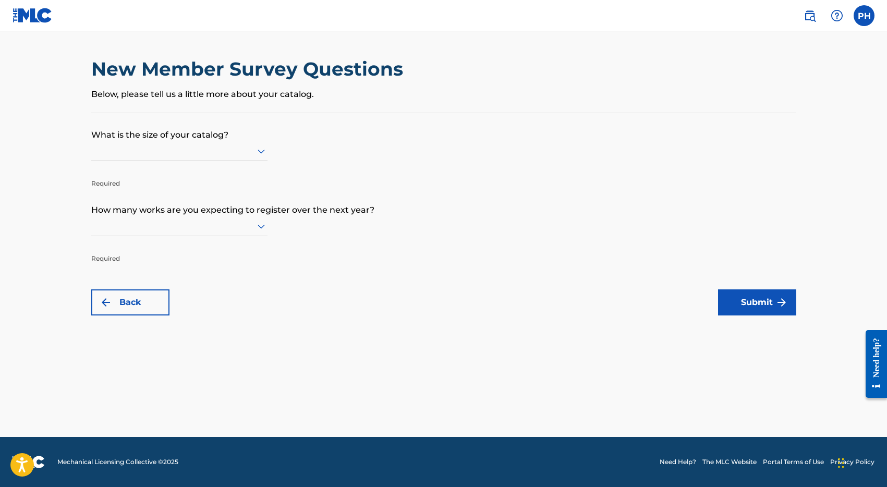
click at [242, 157] on div at bounding box center [179, 151] width 176 height 13
click at [258, 145] on icon at bounding box center [261, 151] width 13 height 13
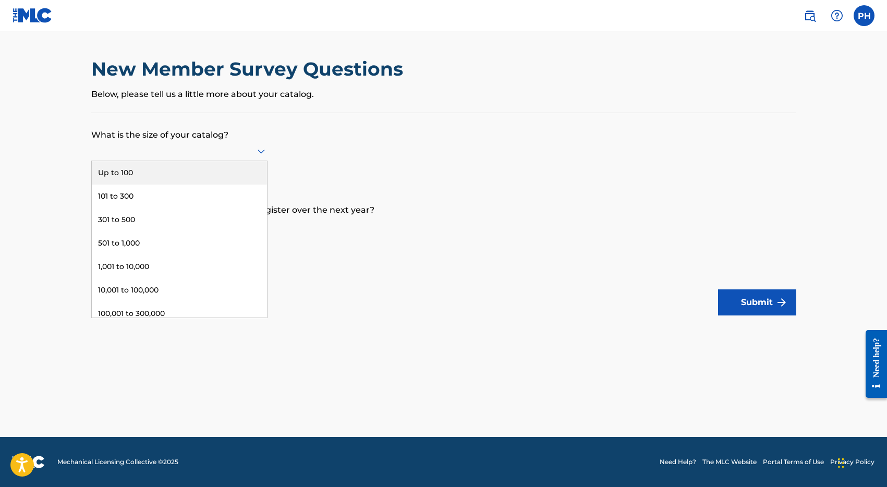
click at [208, 177] on div "Up to 100" at bounding box center [179, 172] width 175 height 23
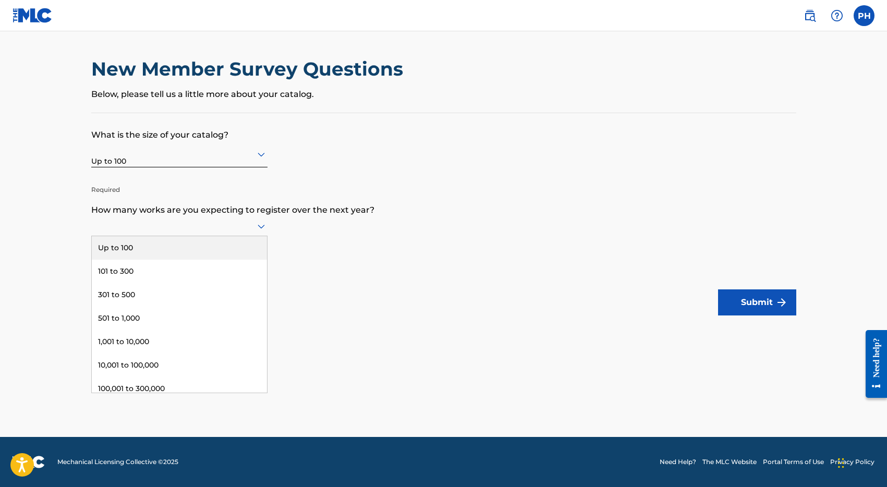
click at [148, 223] on div at bounding box center [179, 226] width 176 height 13
click at [141, 250] on div "Up to 100" at bounding box center [179, 247] width 175 height 23
click at [743, 301] on button "Submit" at bounding box center [757, 303] width 78 height 26
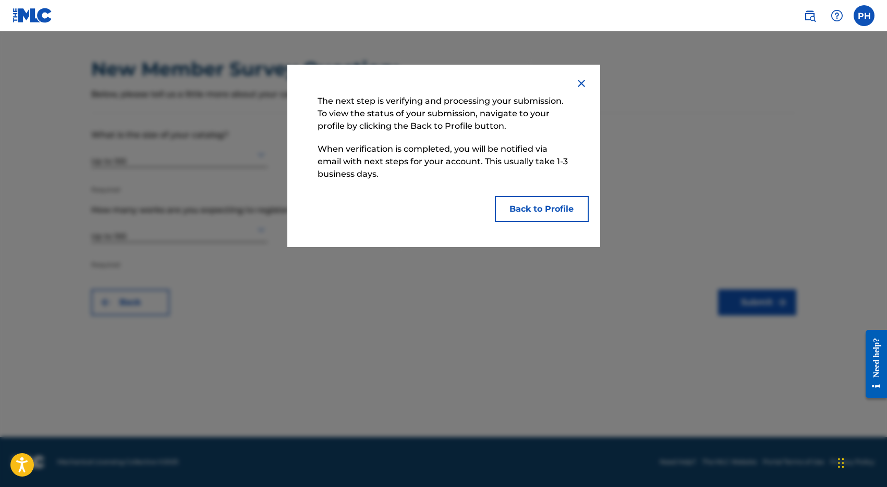
click at [567, 205] on button "Back to Profile" at bounding box center [542, 209] width 94 height 26
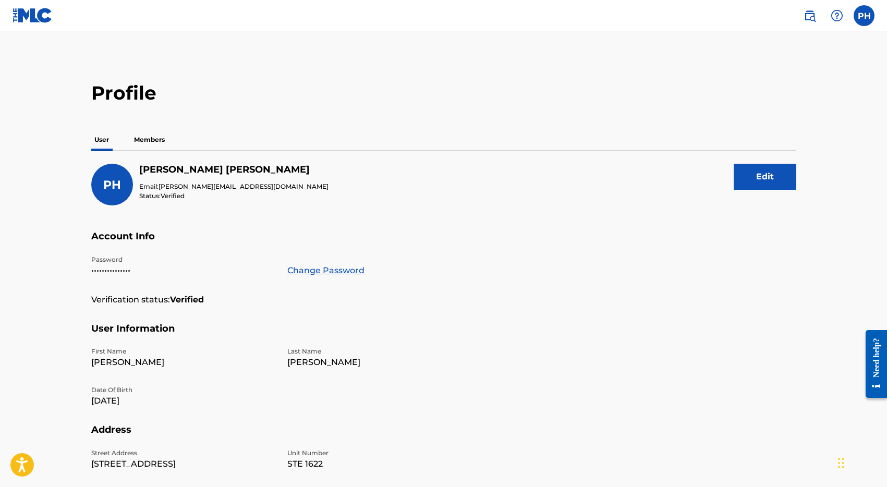
scroll to position [215, 0]
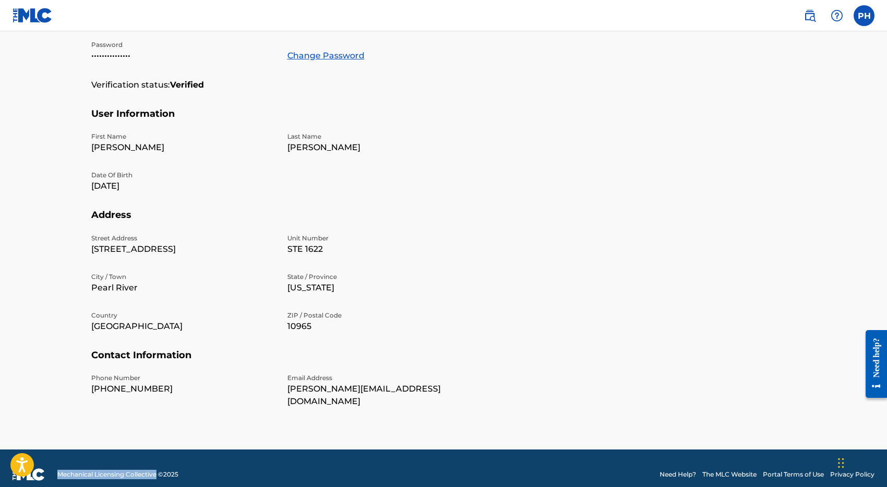
drag, startPoint x: 55, startPoint y: 463, endPoint x: 159, endPoint y: 465, distance: 104.4
click at [159, 468] on div "Mechanical Licensing Collective © 2025" at bounding box center [96, 474] width 166 height 13
copy span "Mechanical Licensing Collective"
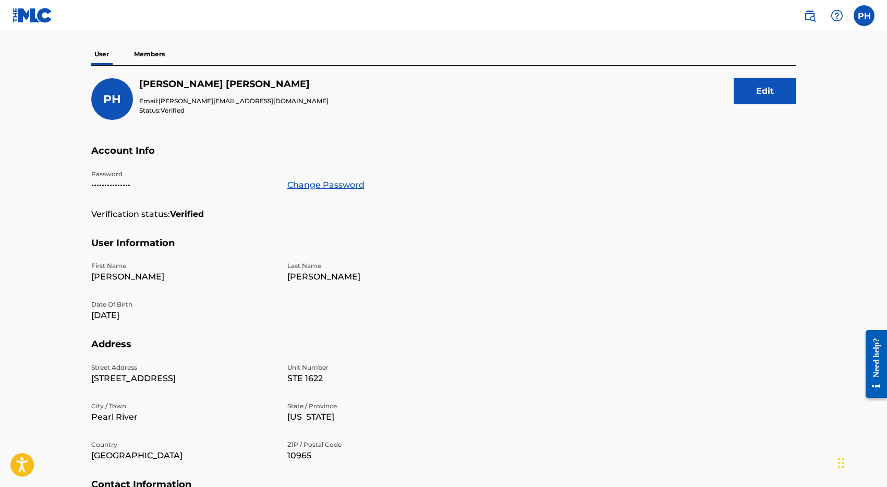
scroll to position [19, 0]
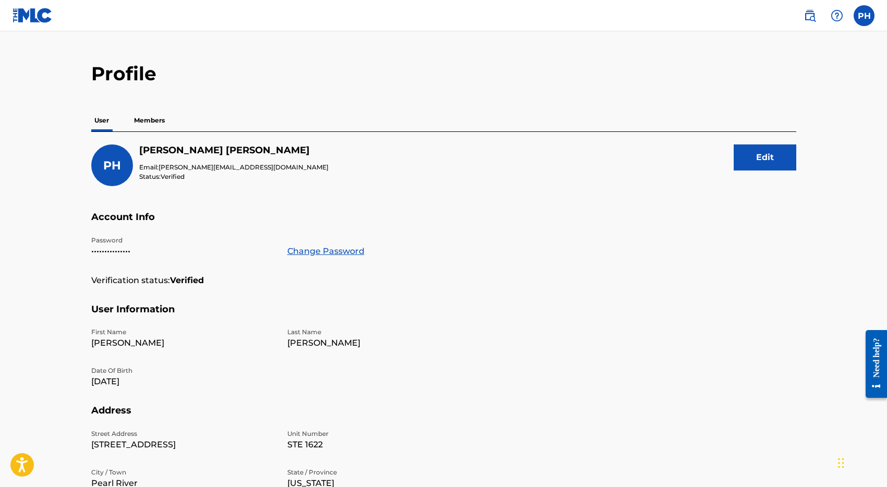
click at [22, 15] on img at bounding box center [33, 15] width 40 height 15
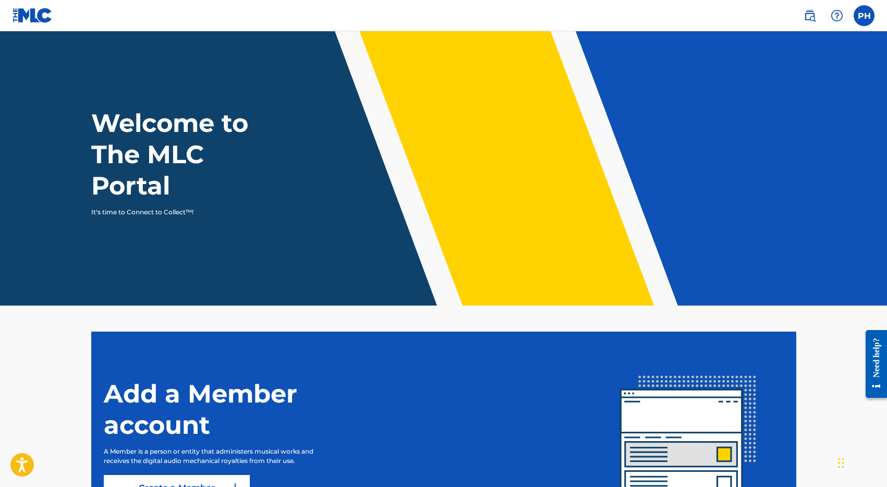
click at [862, 10] on label at bounding box center [864, 15] width 21 height 21
click at [864, 16] on input "d" at bounding box center [864, 16] width 0 height 0
click at [818, 11] on link at bounding box center [810, 15] width 21 height 21
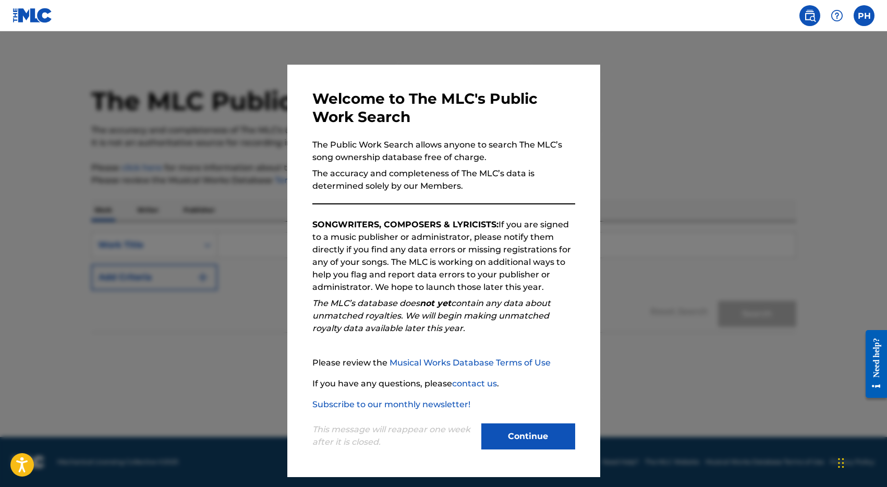
click at [542, 449] on button "Continue" at bounding box center [529, 437] width 94 height 26
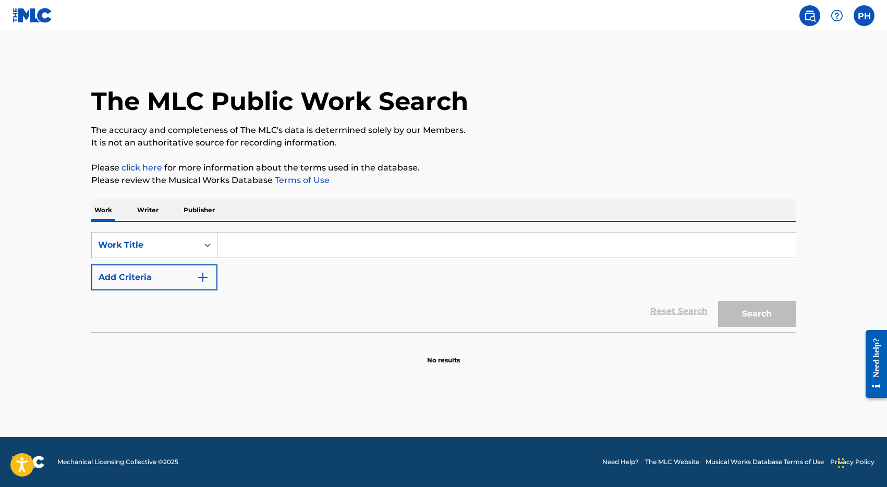
click at [153, 206] on p "Writer" at bounding box center [148, 210] width 28 height 22
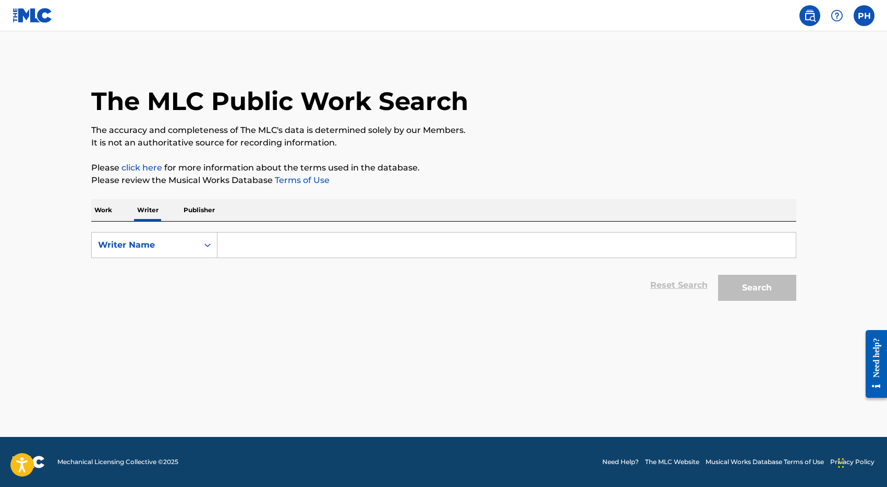
click at [195, 209] on p "Publisher" at bounding box center [200, 210] width 38 height 22
click at [148, 203] on p "Writer" at bounding box center [148, 210] width 28 height 22
click at [107, 209] on p "Work" at bounding box center [103, 210] width 24 height 22
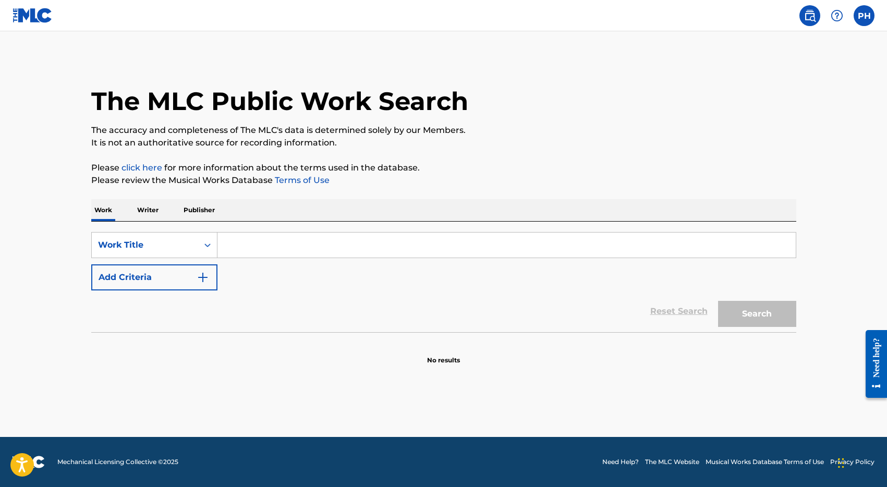
click at [866, 20] on label at bounding box center [864, 15] width 21 height 21
click at [864, 16] on input "d" at bounding box center [864, 16] width 0 height 0
click at [593, 112] on div "The MLC Public Work Search" at bounding box center [443, 95] width 705 height 76
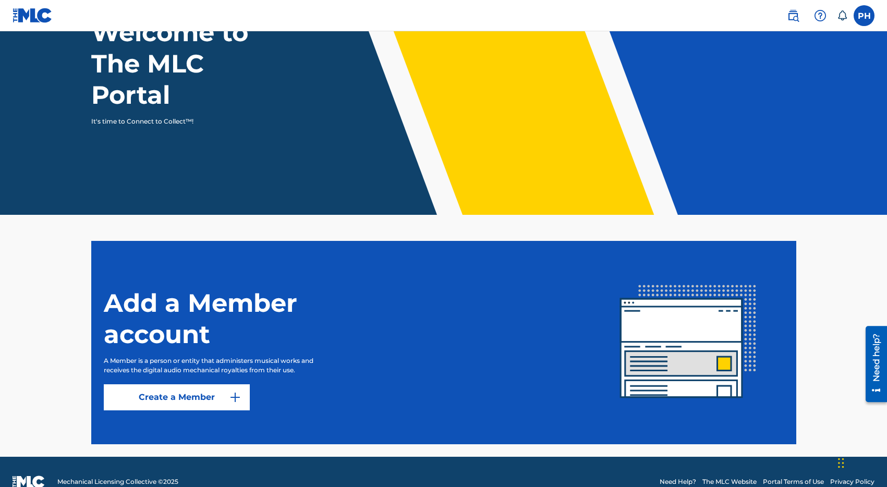
scroll to position [111, 0]
